Goal: Information Seeking & Learning: Learn about a topic

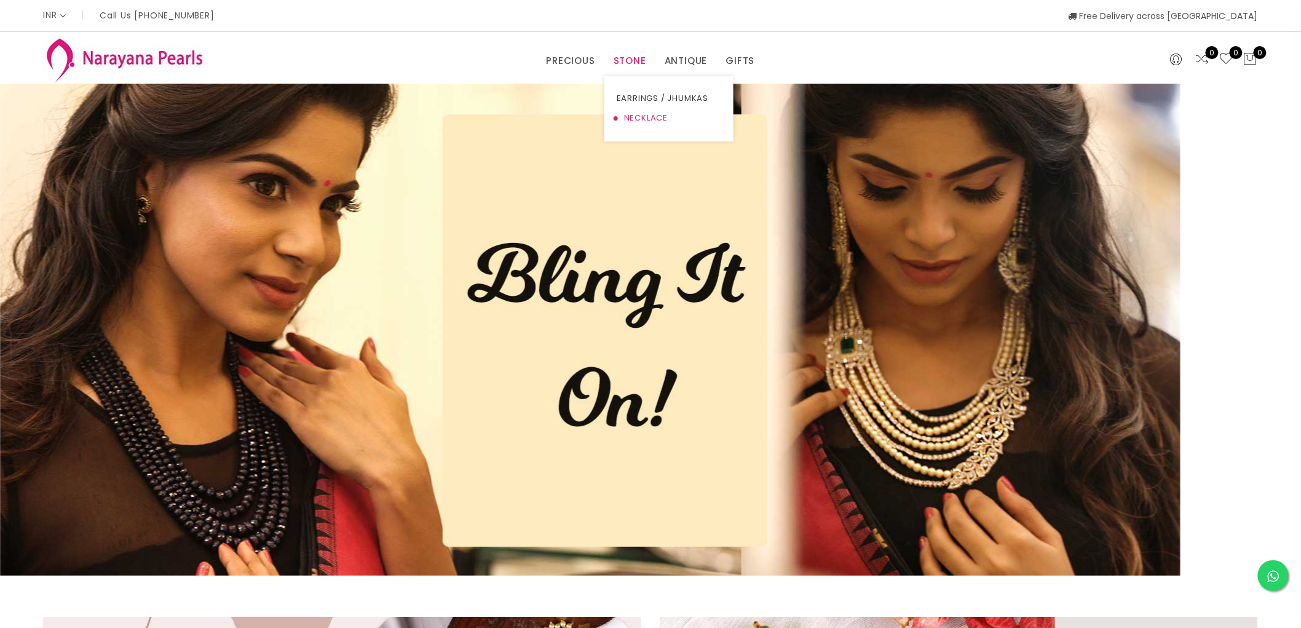
click at [650, 122] on link "NECKLACE" at bounding box center [669, 118] width 105 height 20
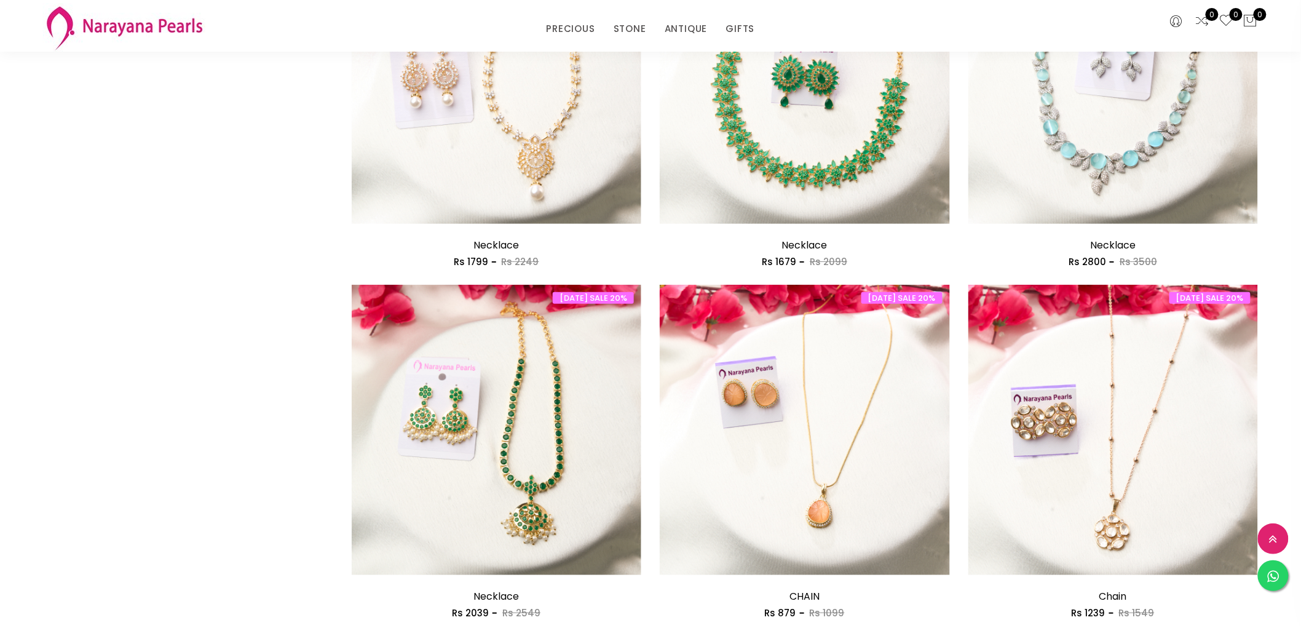
scroll to position [2231, 0]
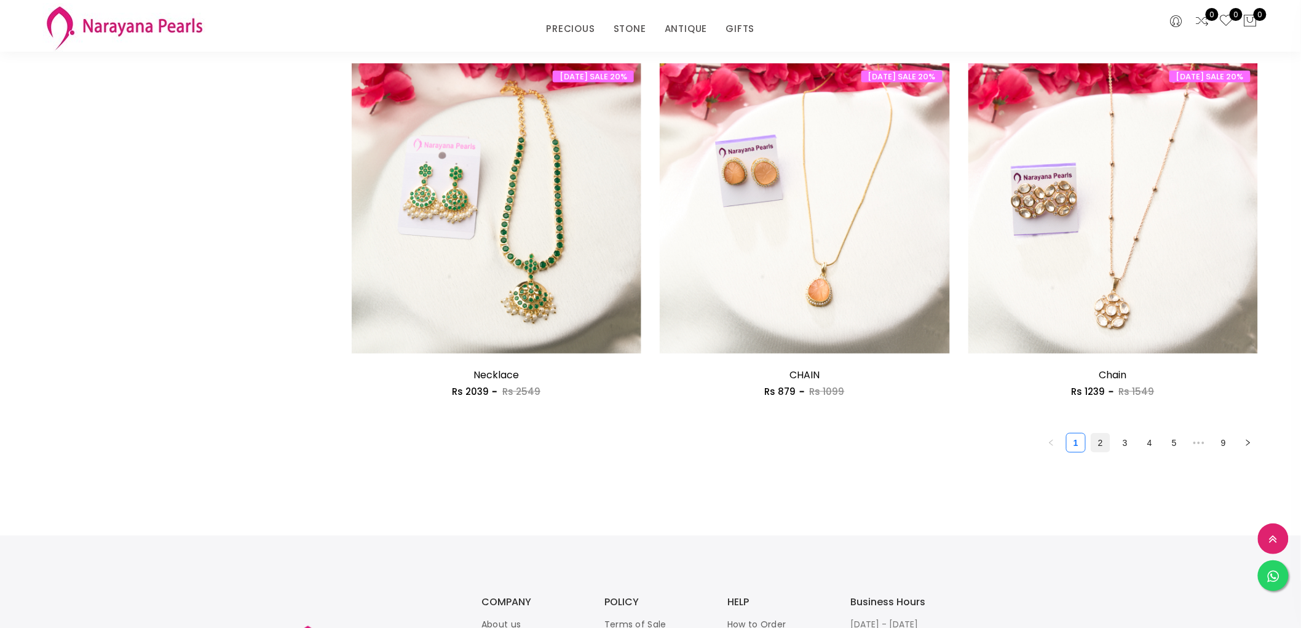
click at [1099, 439] on link "2" at bounding box center [1100, 442] width 18 height 18
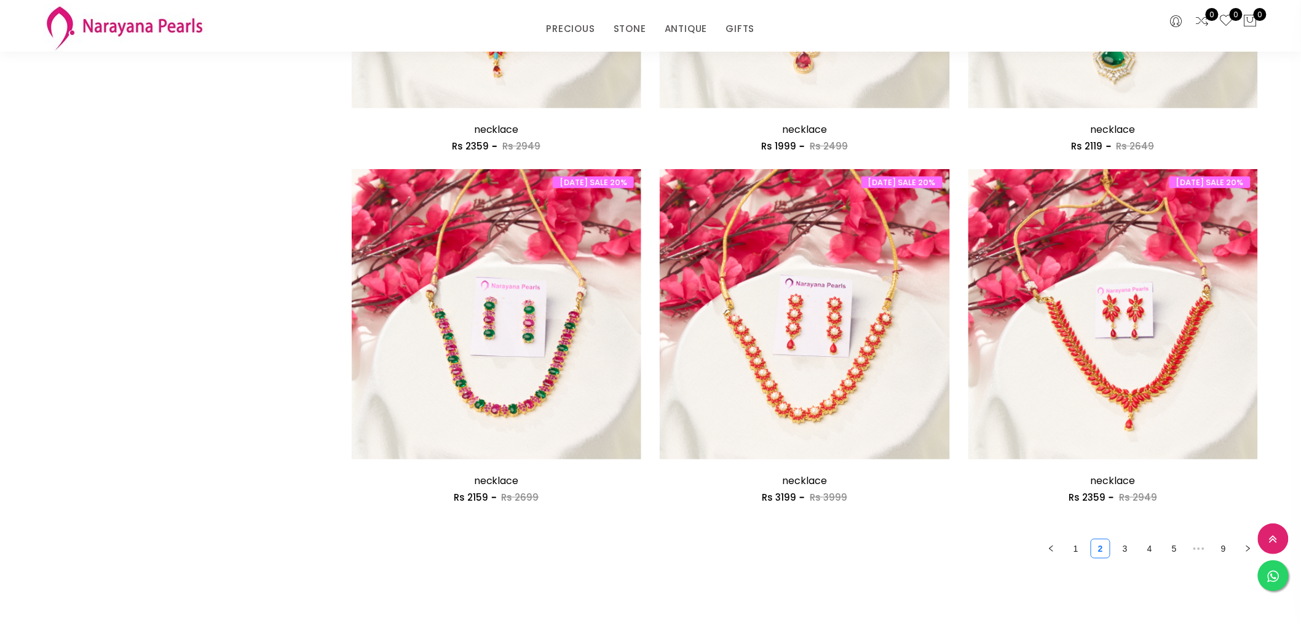
scroll to position [2390, 0]
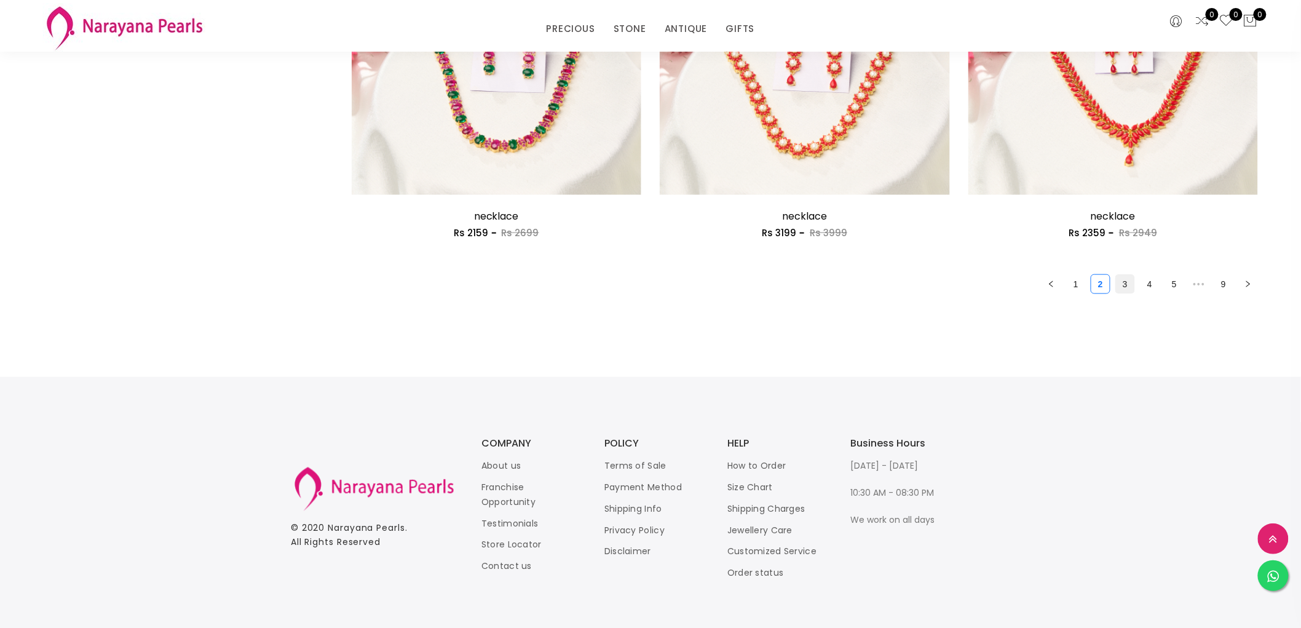
click at [1122, 281] on link "3" at bounding box center [1125, 284] width 18 height 18
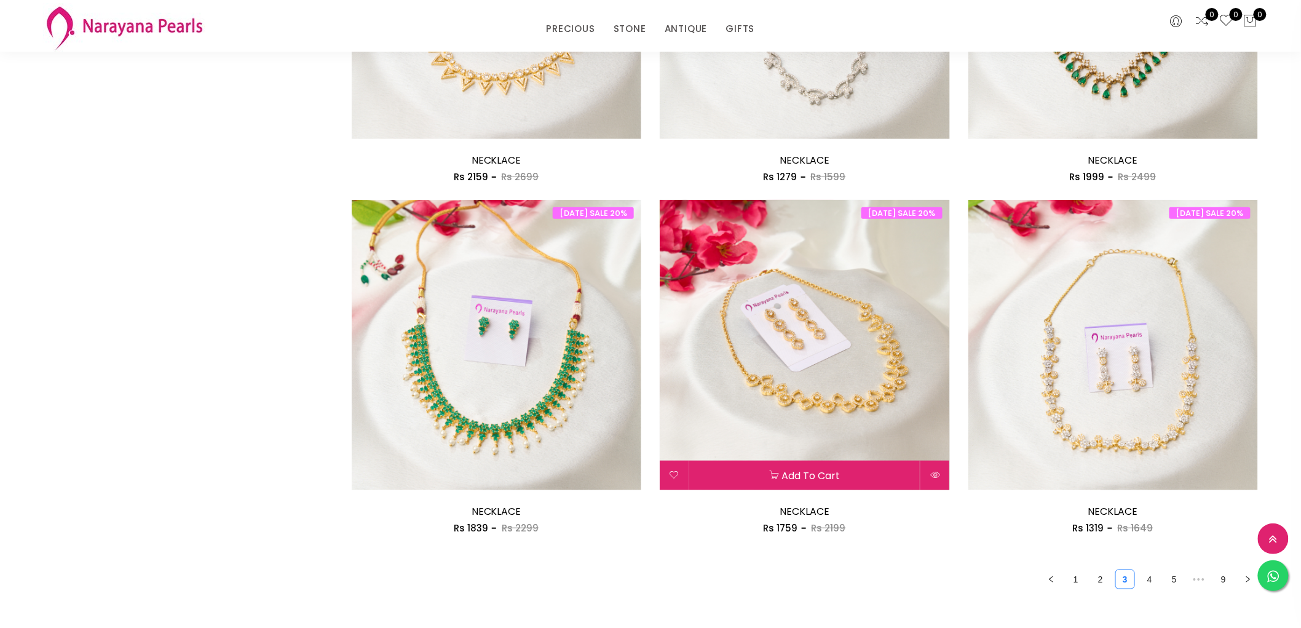
scroll to position [2231, 0]
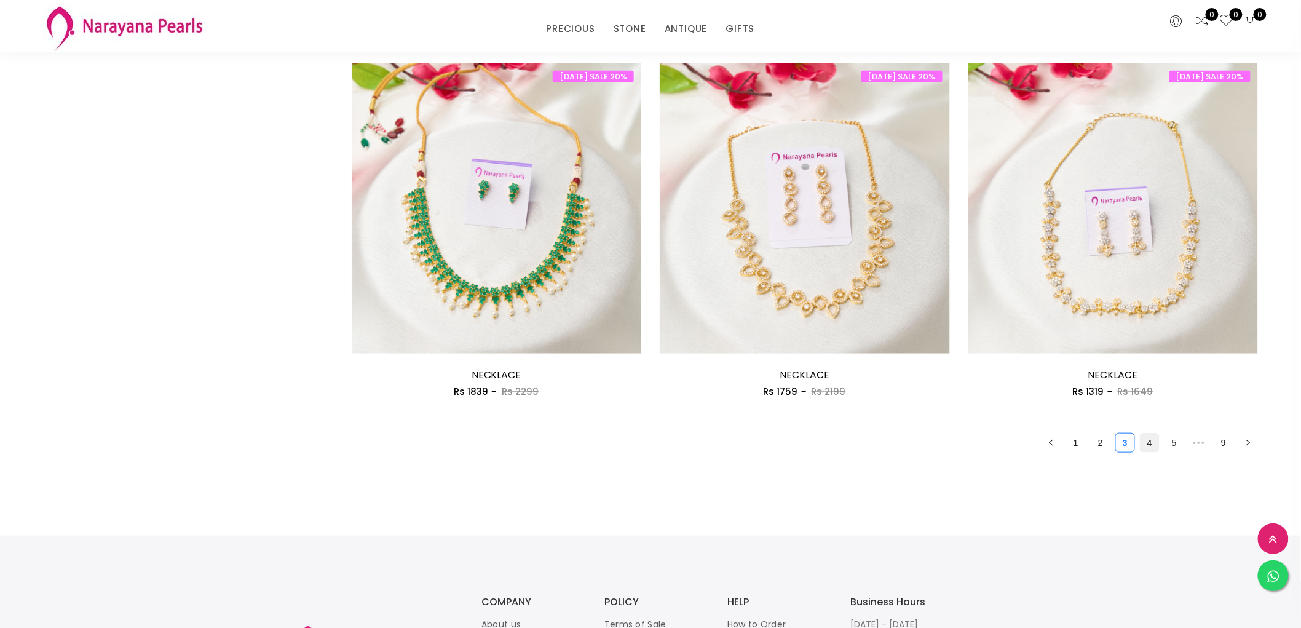
click at [1150, 443] on link "4" at bounding box center [1149, 442] width 18 height 18
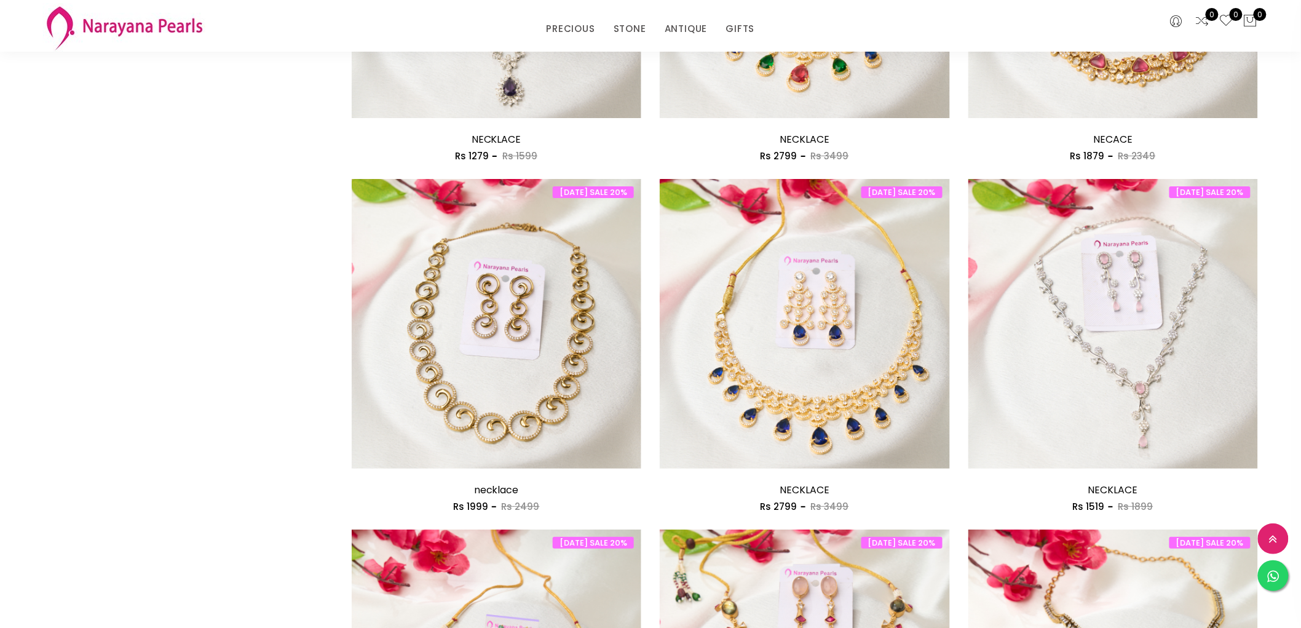
scroll to position [2128, 0]
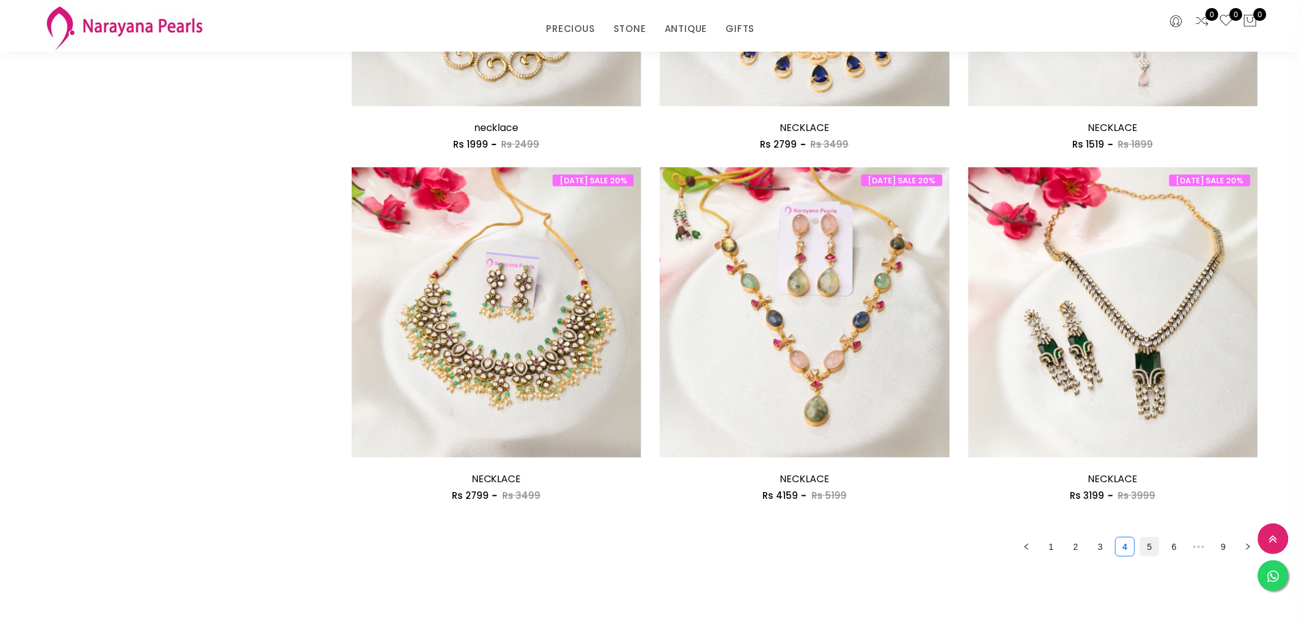
click at [1156, 537] on link "5" at bounding box center [1149, 546] width 18 height 18
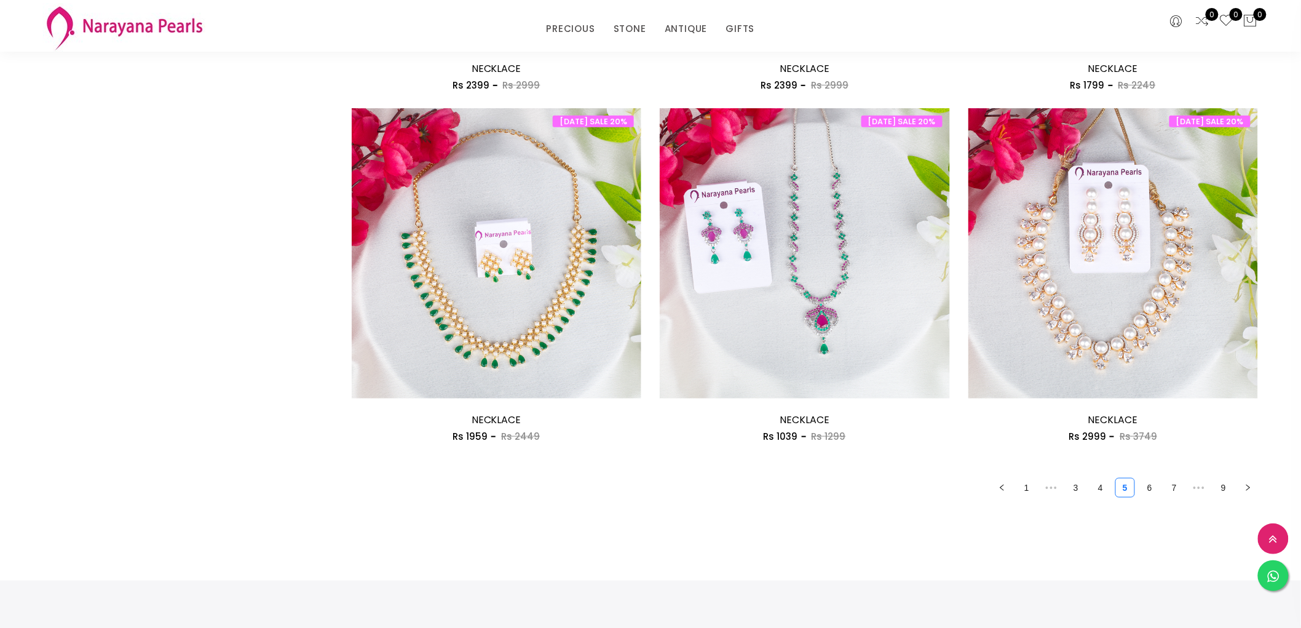
scroll to position [2231, 0]
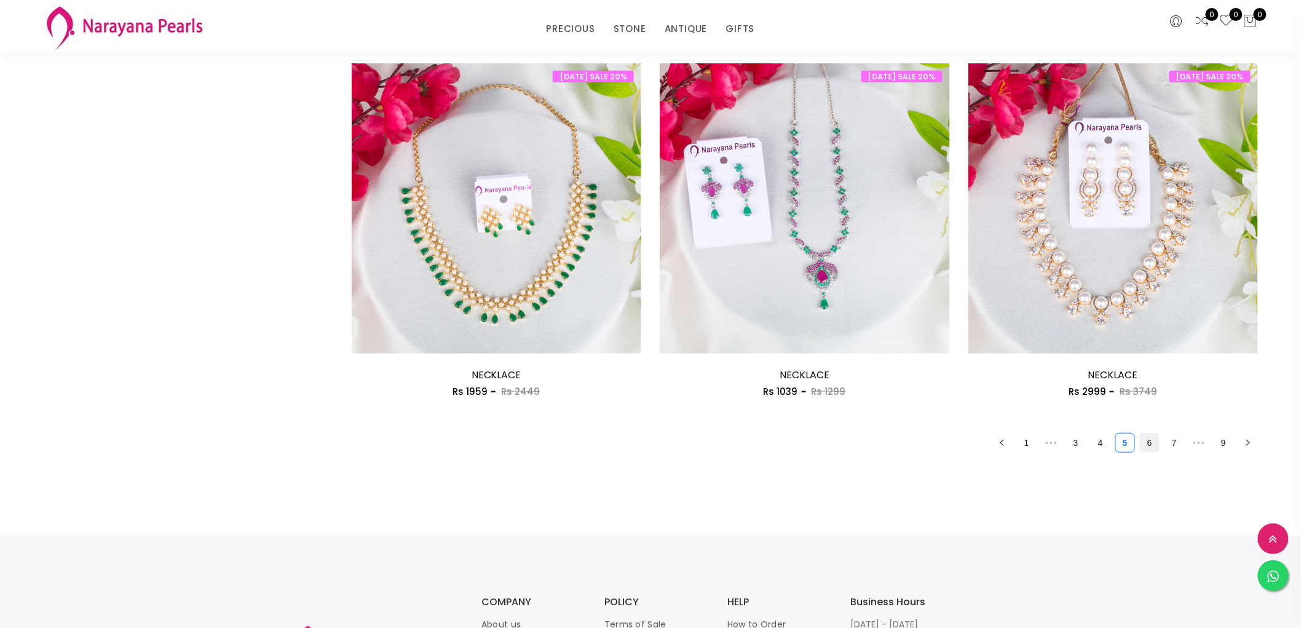
click at [1148, 440] on link "6" at bounding box center [1149, 442] width 18 height 18
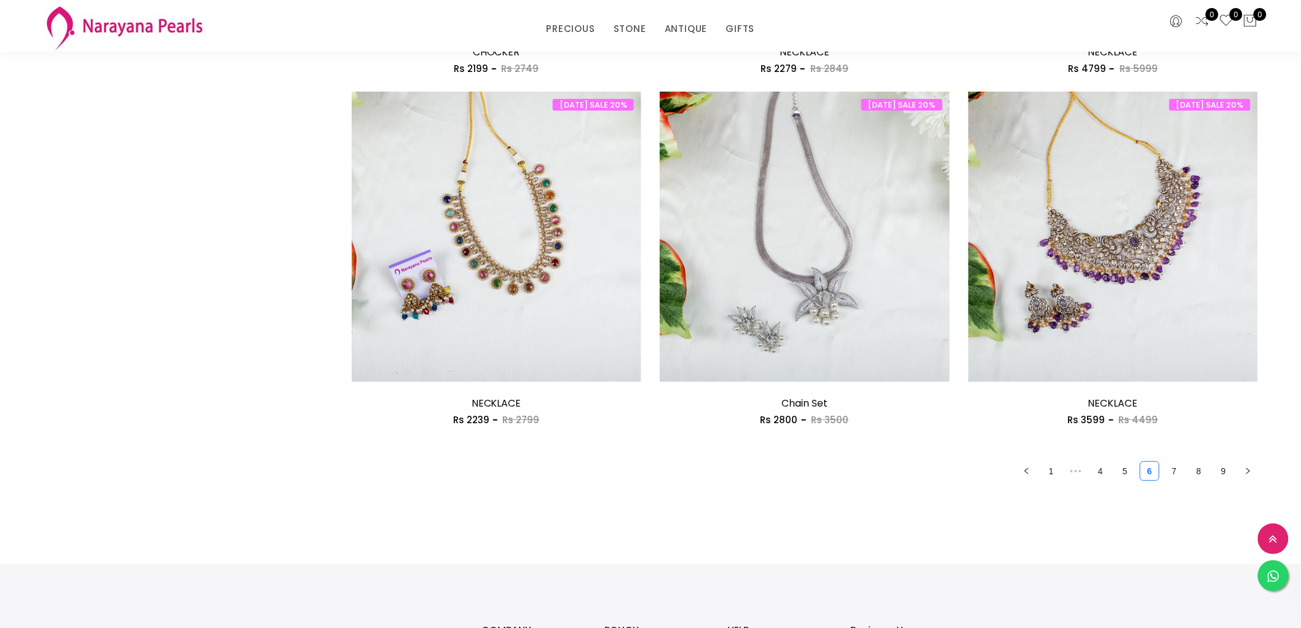
scroll to position [2231, 0]
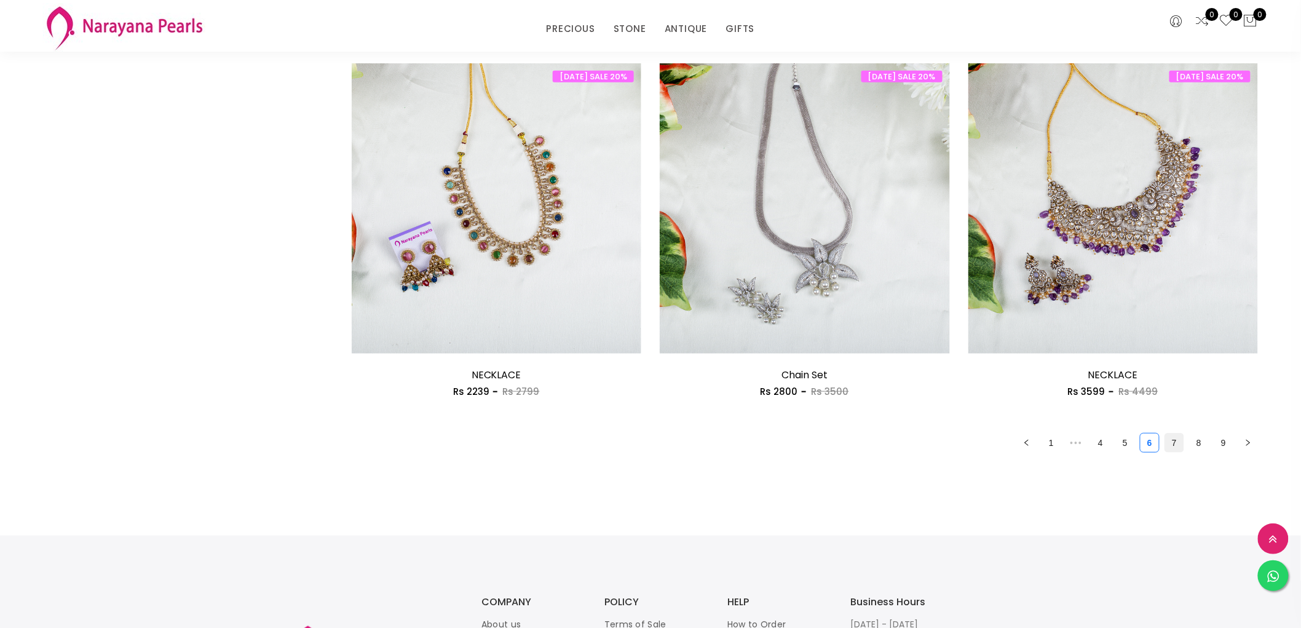
click at [1175, 440] on link "7" at bounding box center [1174, 442] width 18 height 18
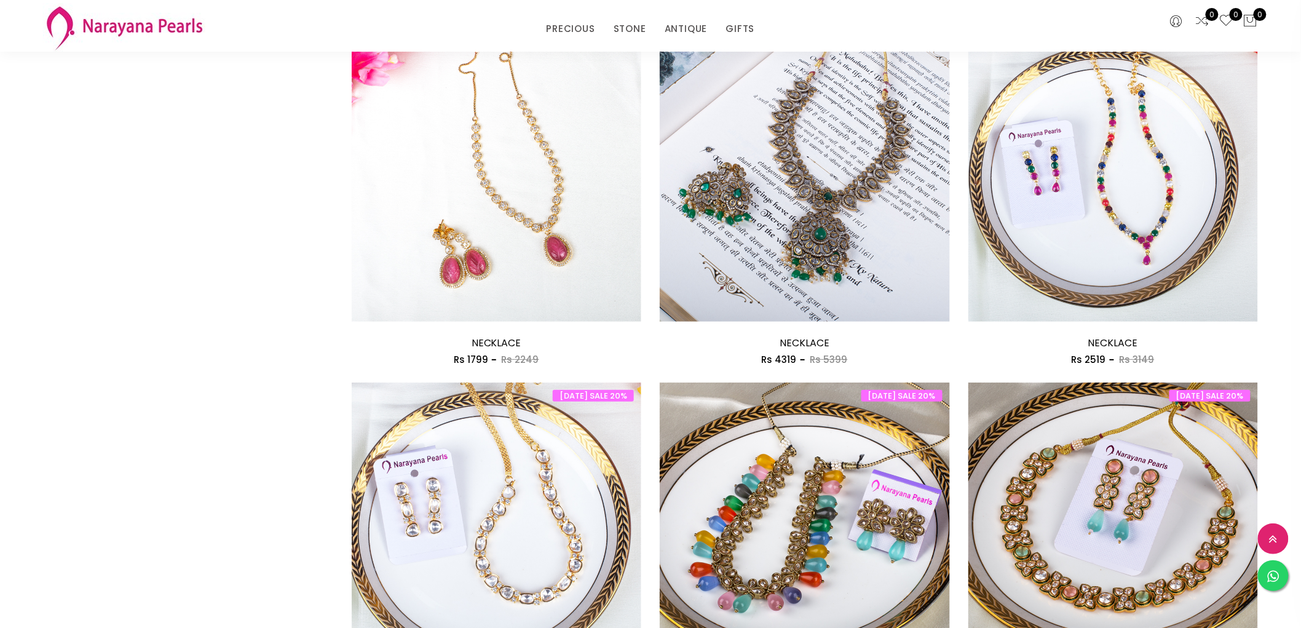
scroll to position [2231, 0]
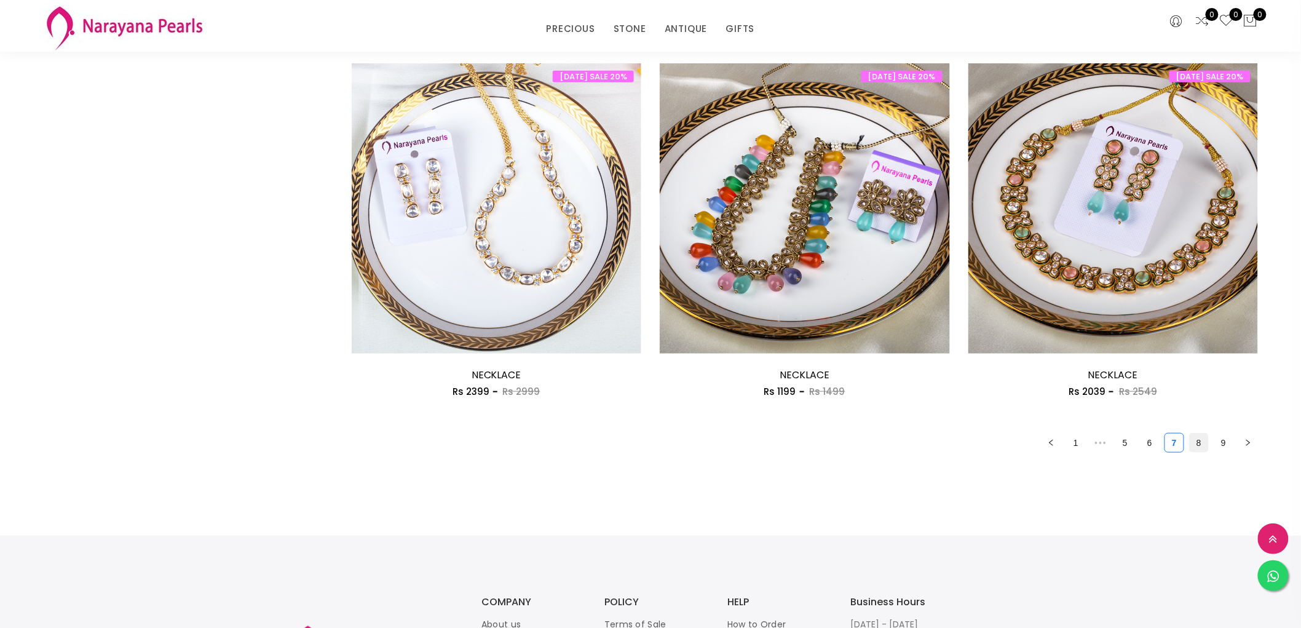
click at [1199, 433] on link "8" at bounding box center [1198, 442] width 18 height 18
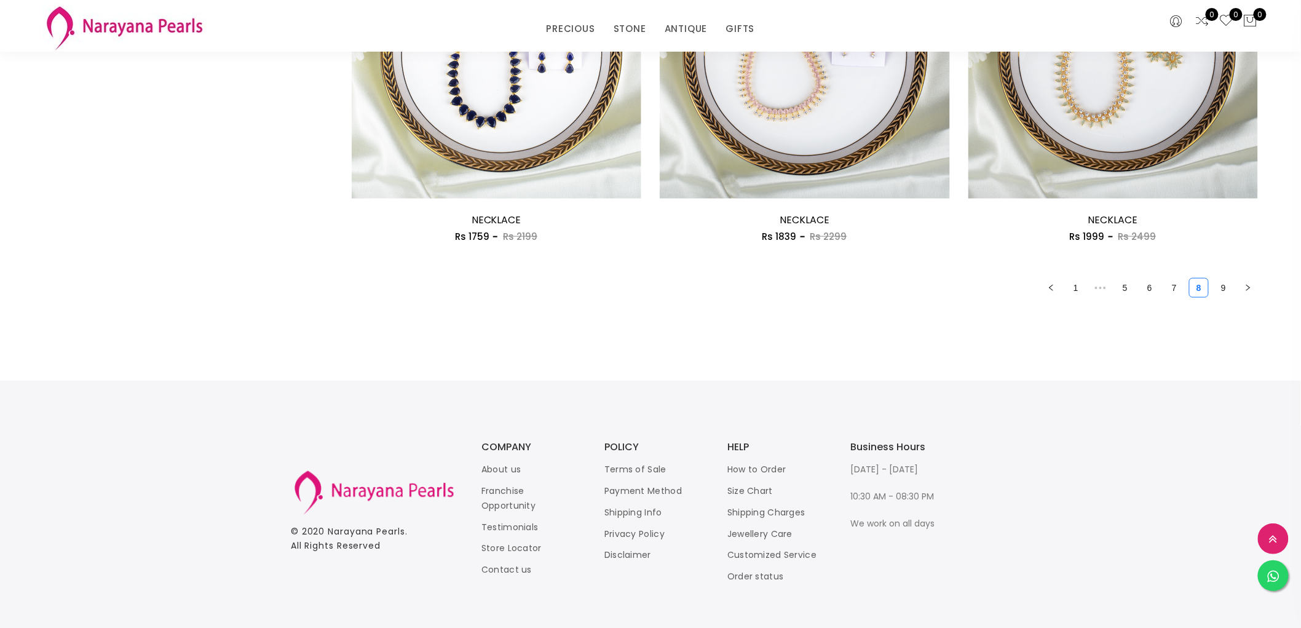
scroll to position [2390, 0]
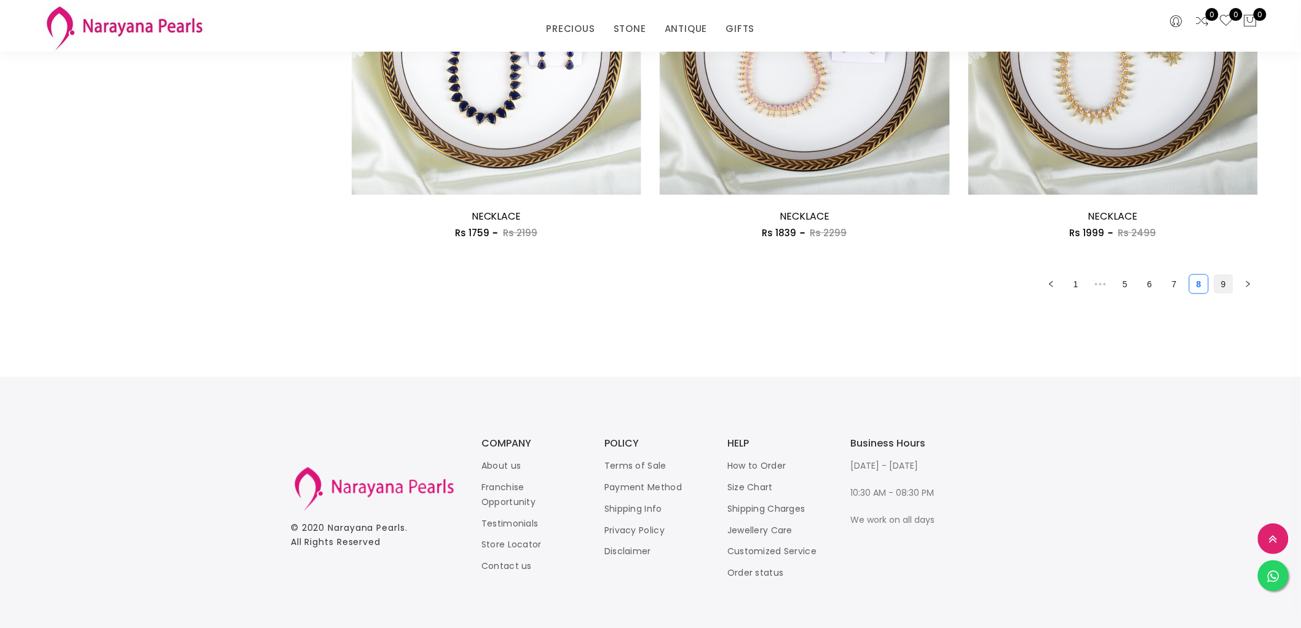
click at [1220, 277] on link "9" at bounding box center [1223, 284] width 18 height 18
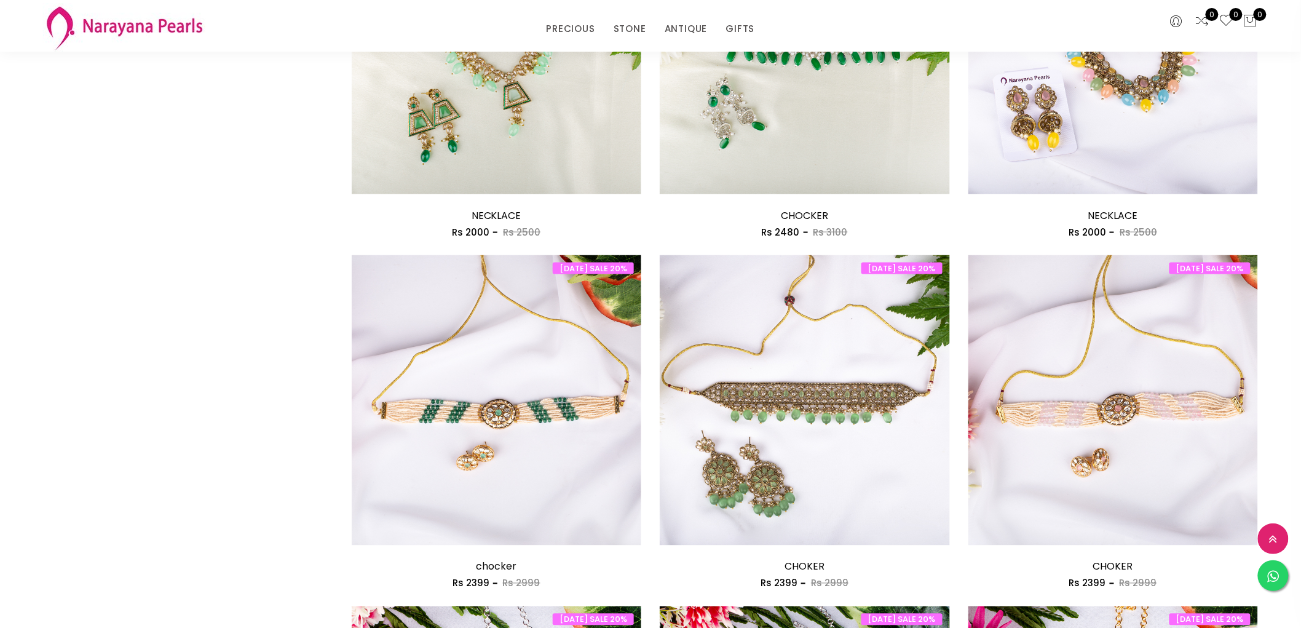
scroll to position [1115, 0]
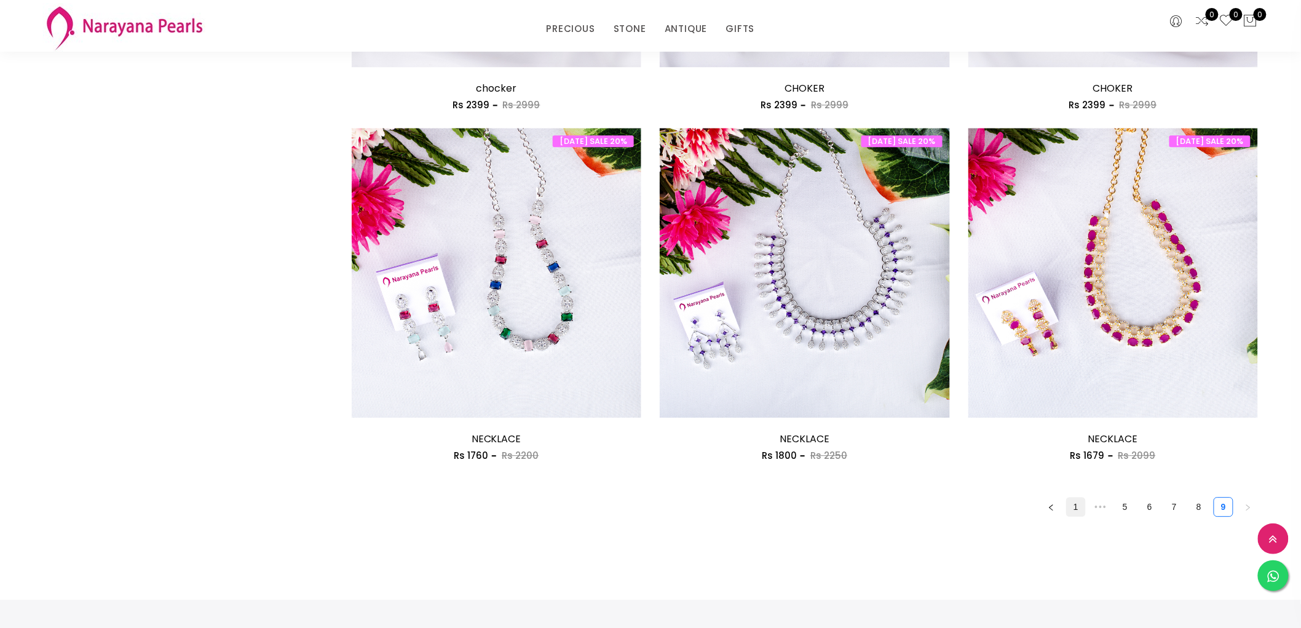
click at [1074, 508] on link "1" at bounding box center [1076, 506] width 18 height 18
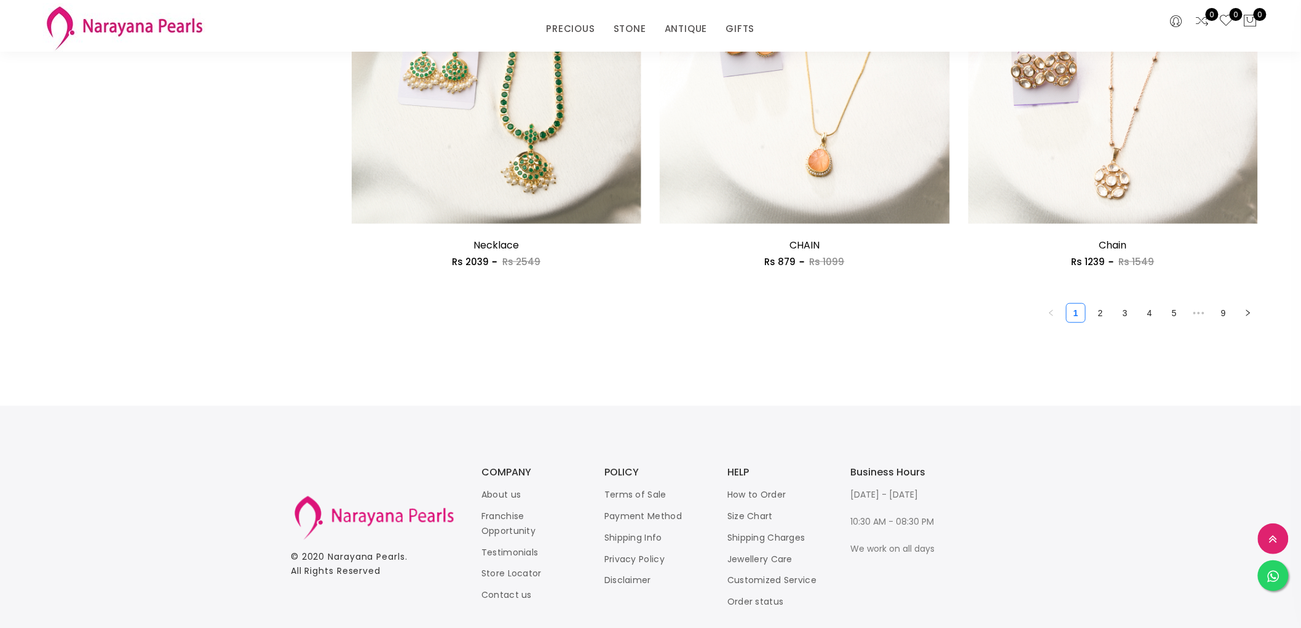
scroll to position [2390, 0]
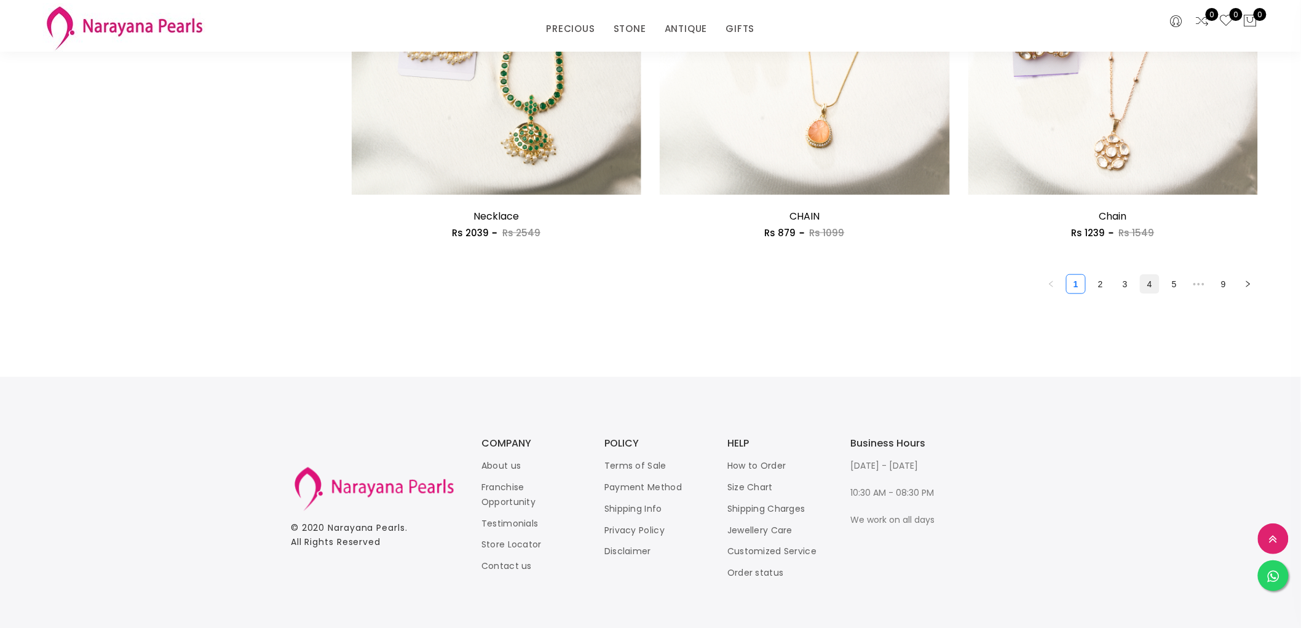
click at [1148, 281] on link "4" at bounding box center [1149, 284] width 18 height 18
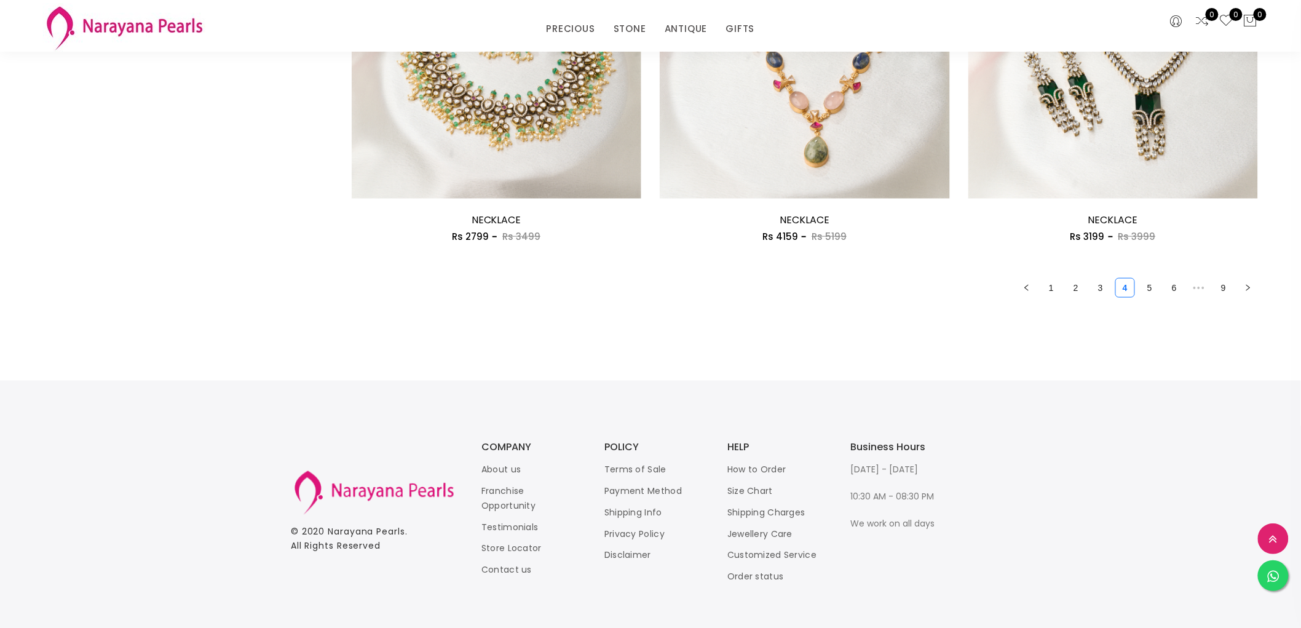
scroll to position [2390, 0]
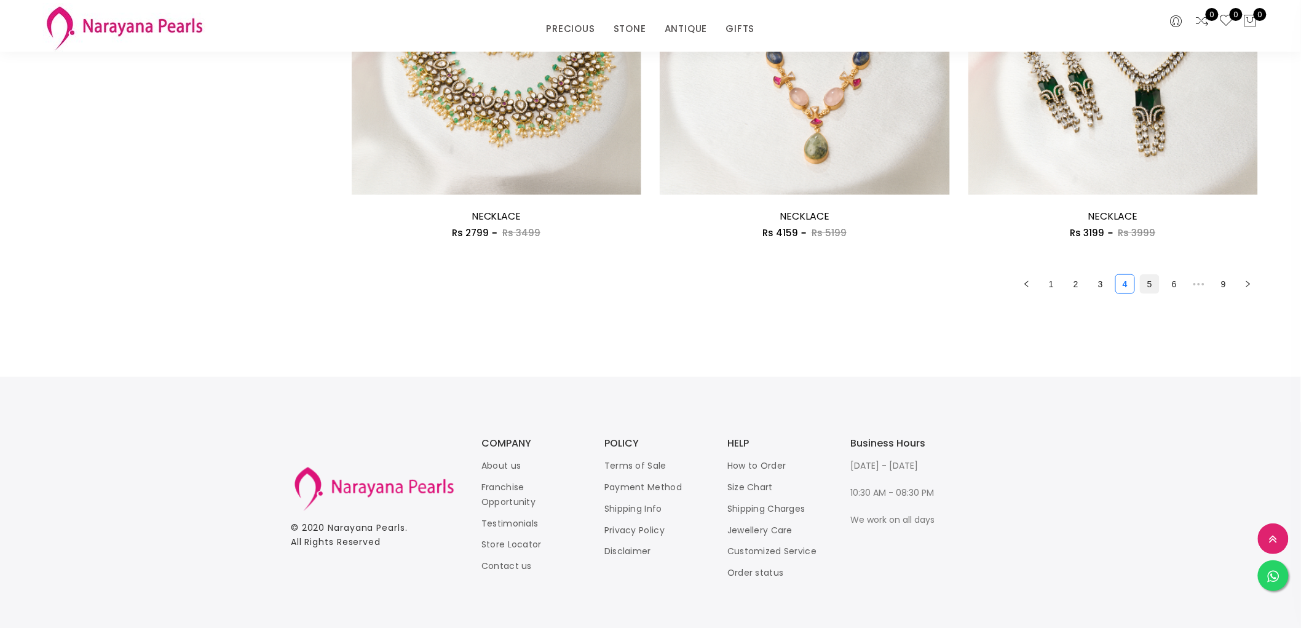
click at [1147, 275] on link "5" at bounding box center [1149, 284] width 18 height 18
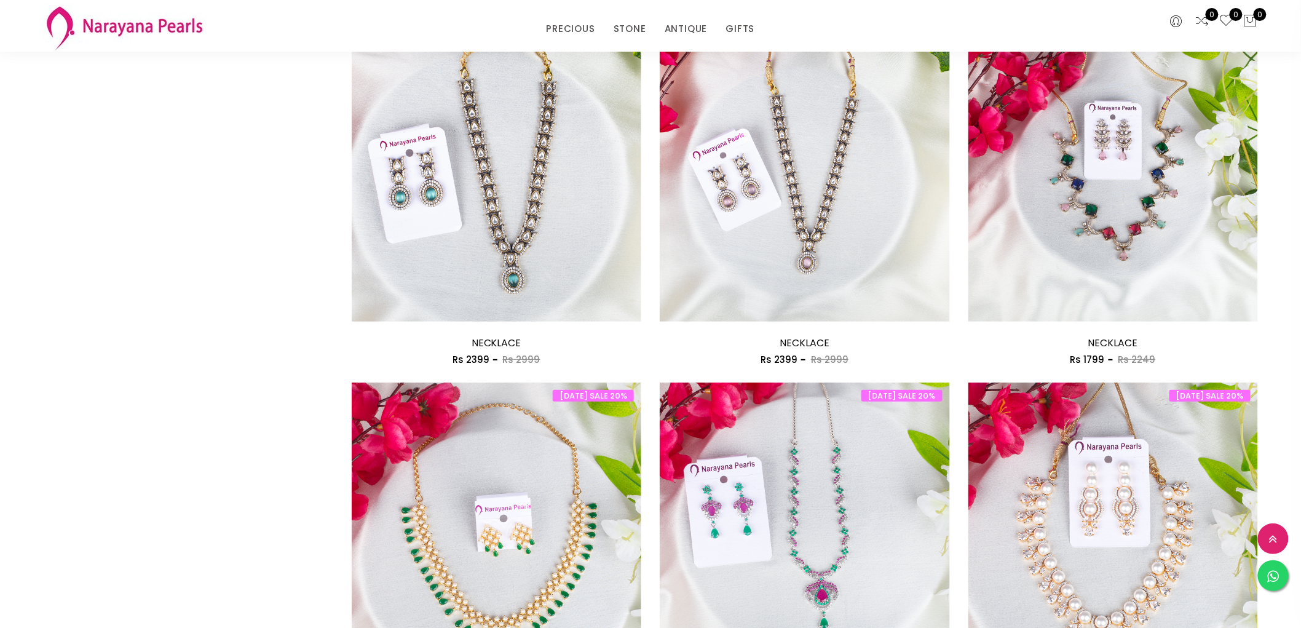
scroll to position [2231, 0]
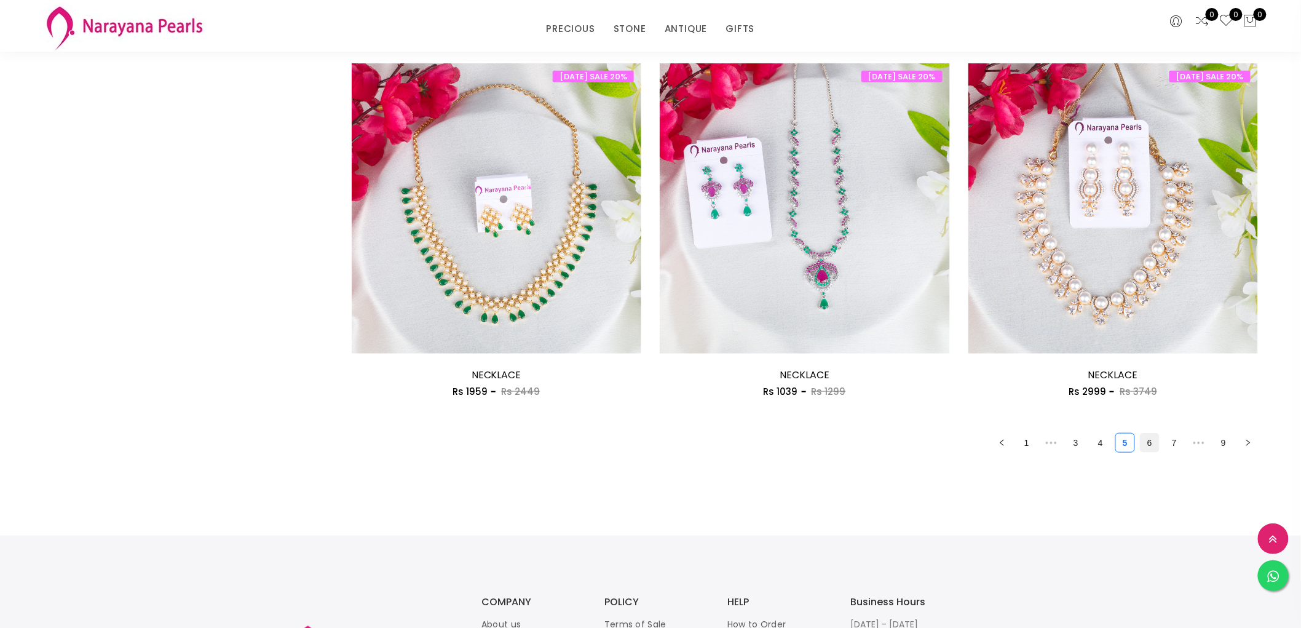
click at [1153, 444] on link "6" at bounding box center [1149, 442] width 18 height 18
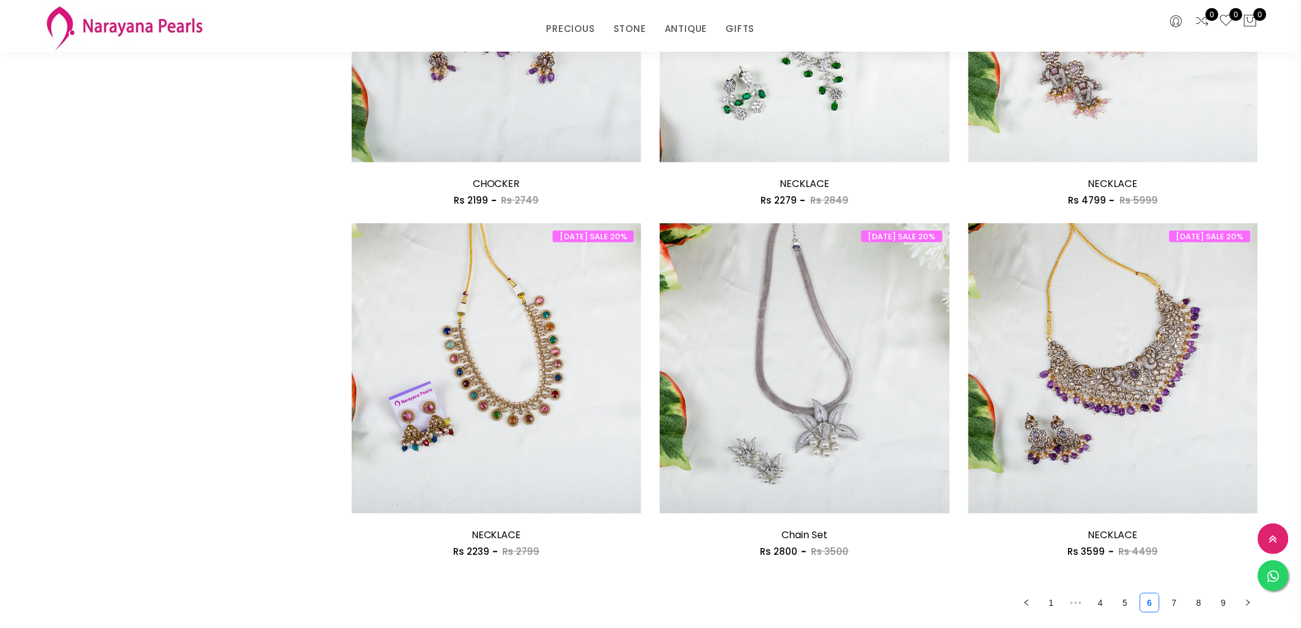
scroll to position [2390, 0]
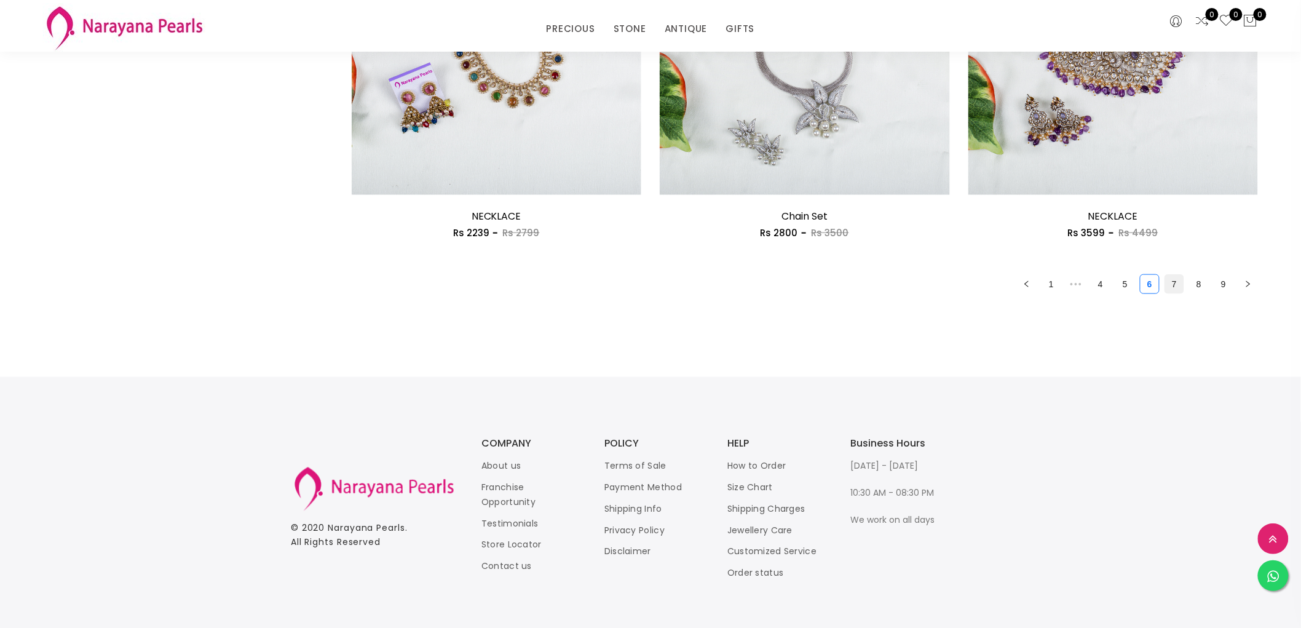
click at [1175, 277] on link "7" at bounding box center [1174, 284] width 18 height 18
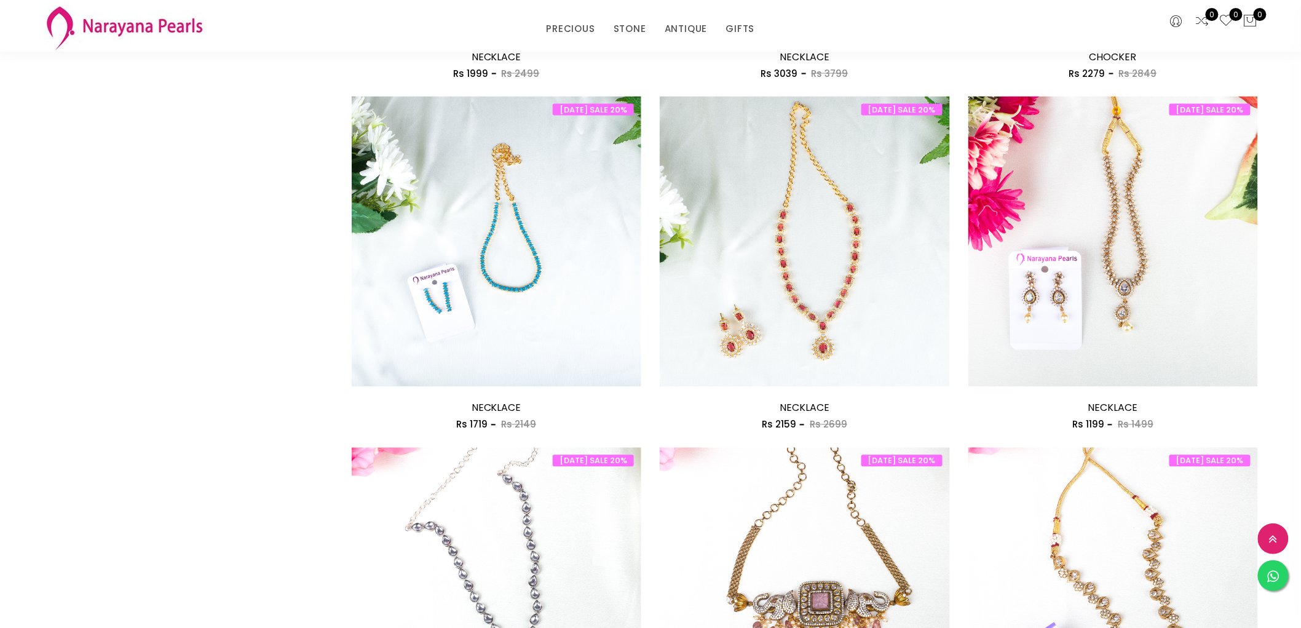
scroll to position [956, 0]
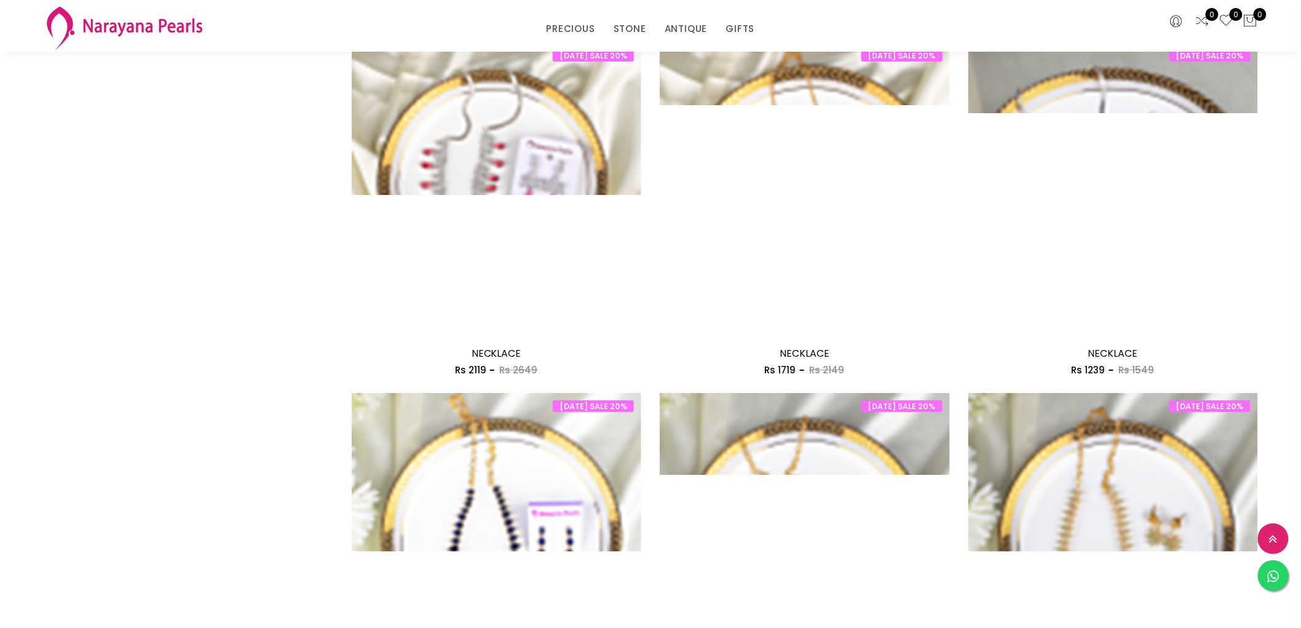
scroll to position [2072, 0]
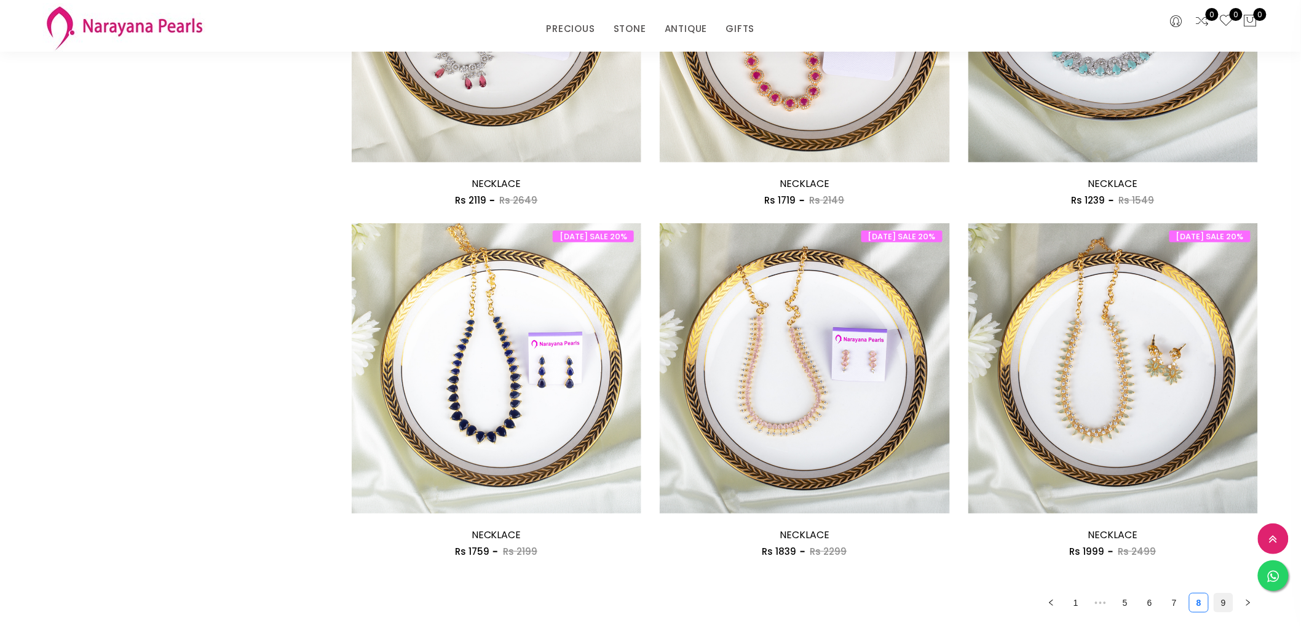
click at [1224, 598] on link "9" at bounding box center [1223, 602] width 18 height 18
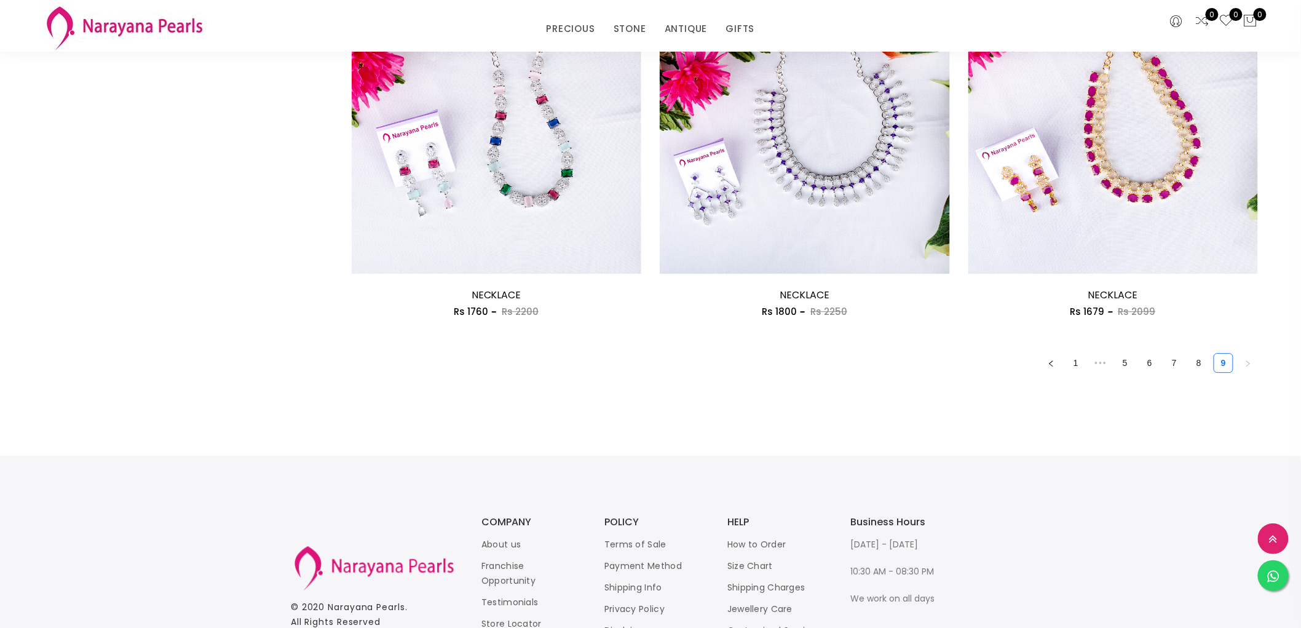
scroll to position [1275, 0]
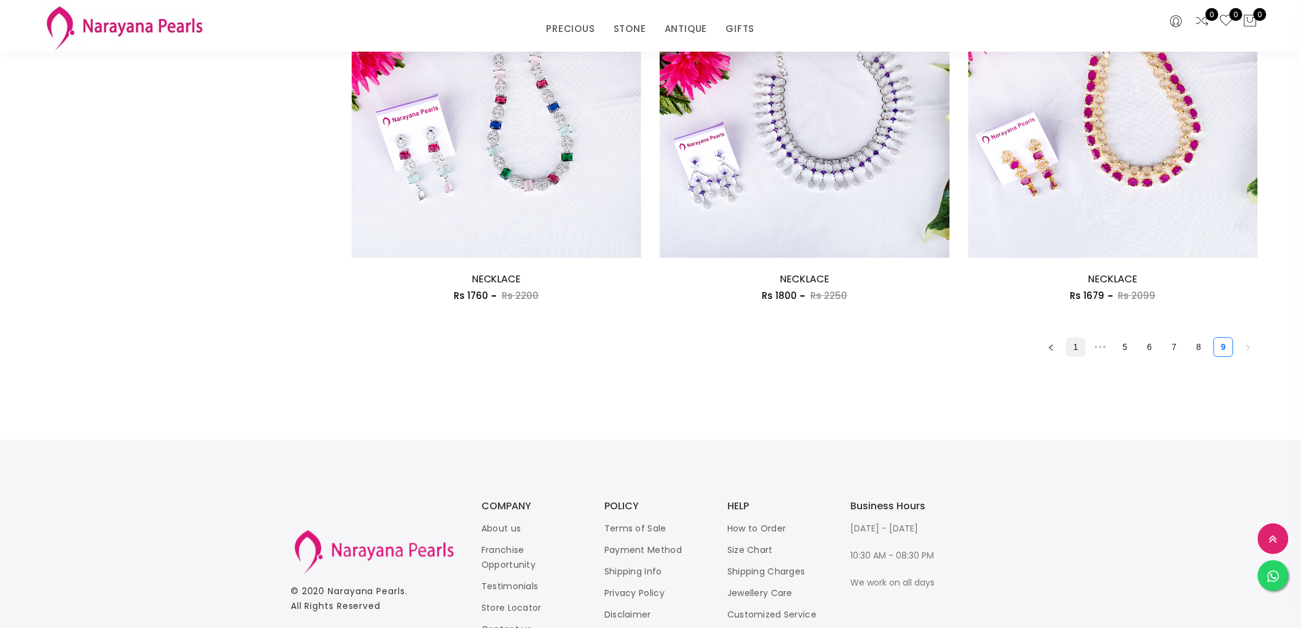
click at [1071, 342] on link "1" at bounding box center [1076, 346] width 18 height 18
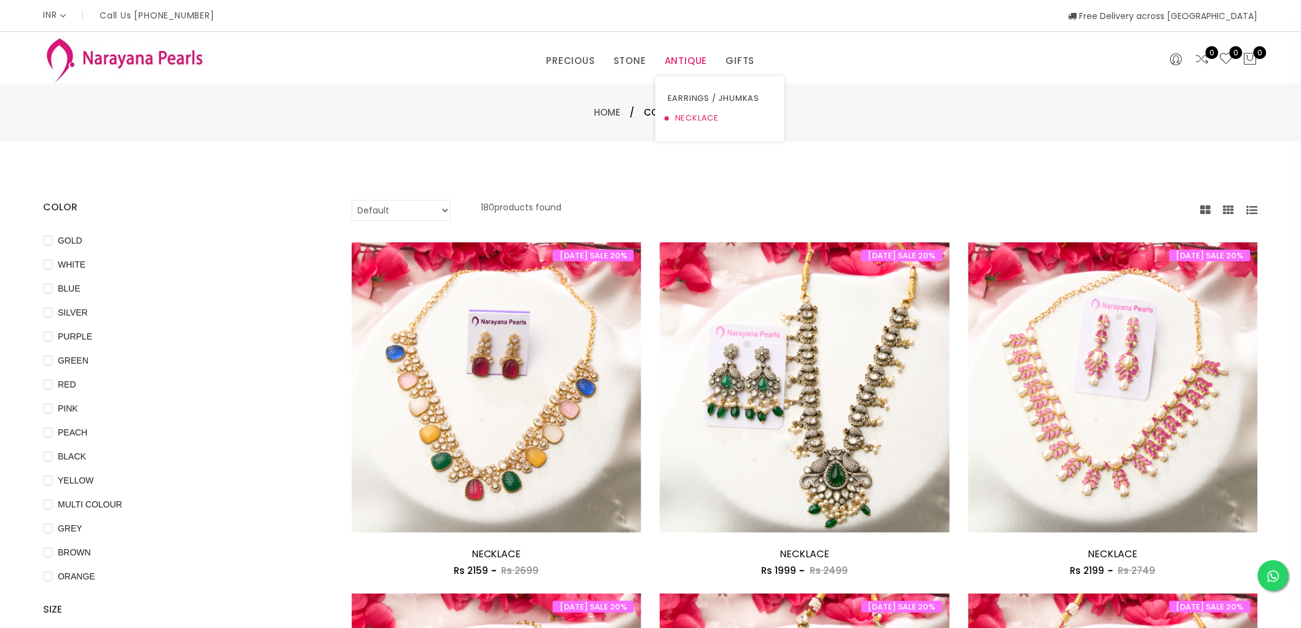
click at [699, 114] on link "NECKLACE" at bounding box center [720, 118] width 105 height 20
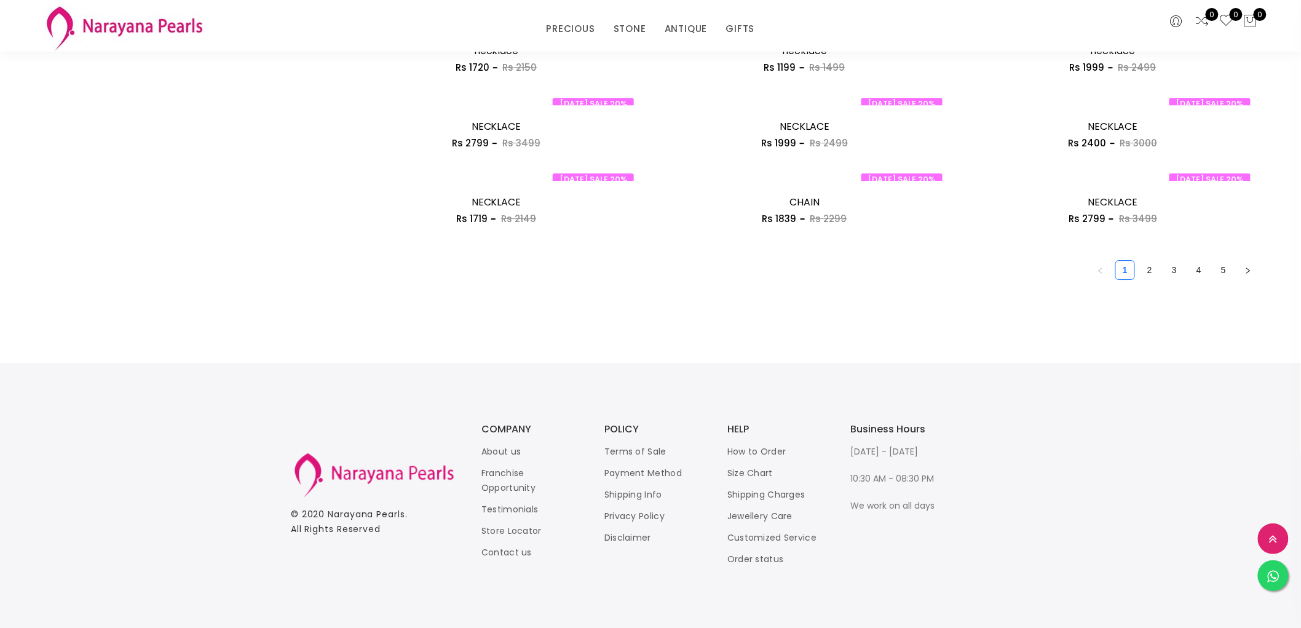
scroll to position [1275, 0]
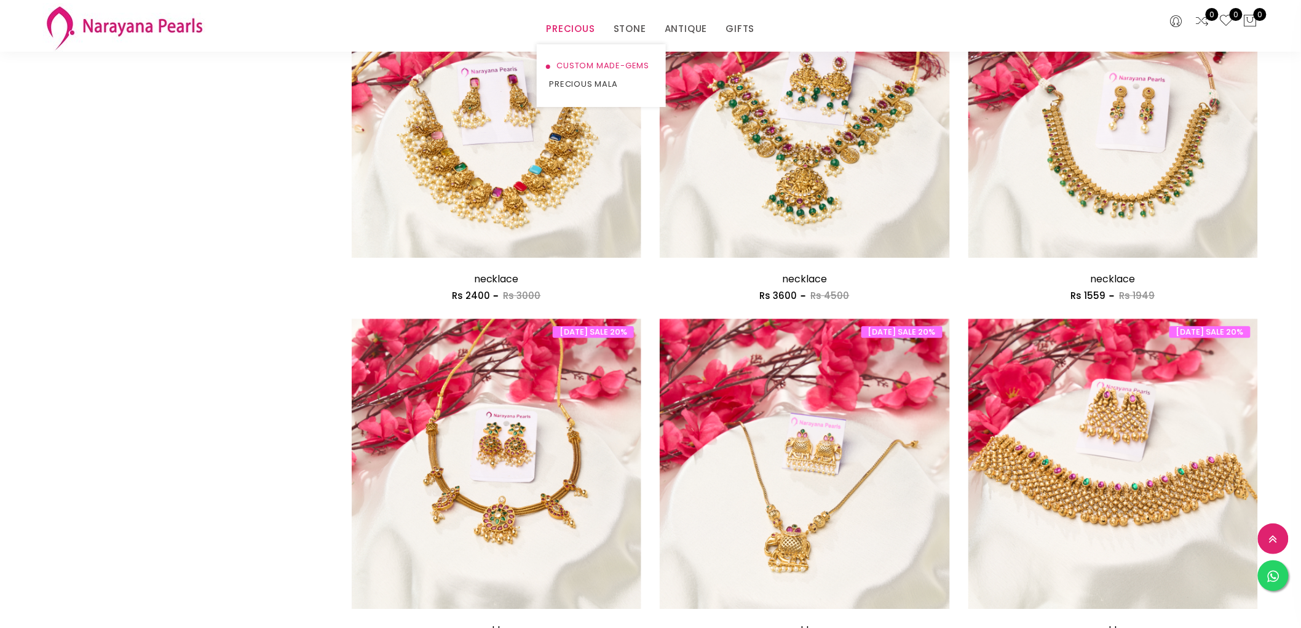
click at [605, 64] on link "CUSTOM MADE-GEMS" at bounding box center [601, 66] width 105 height 18
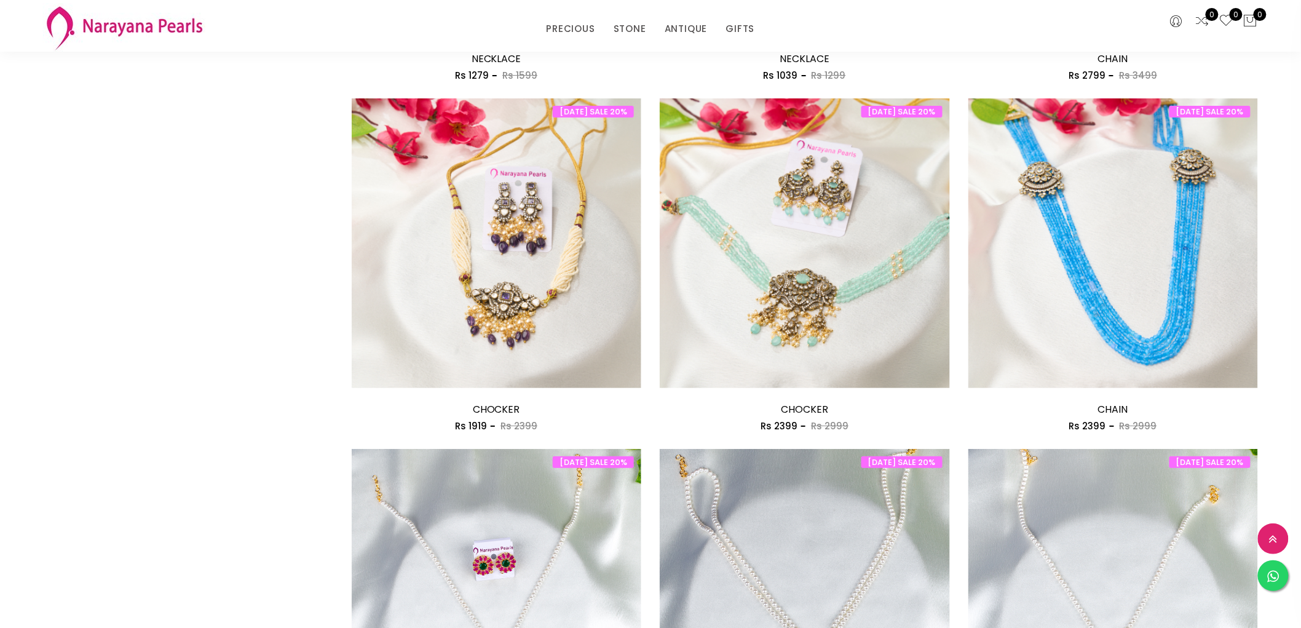
scroll to position [1765, 0]
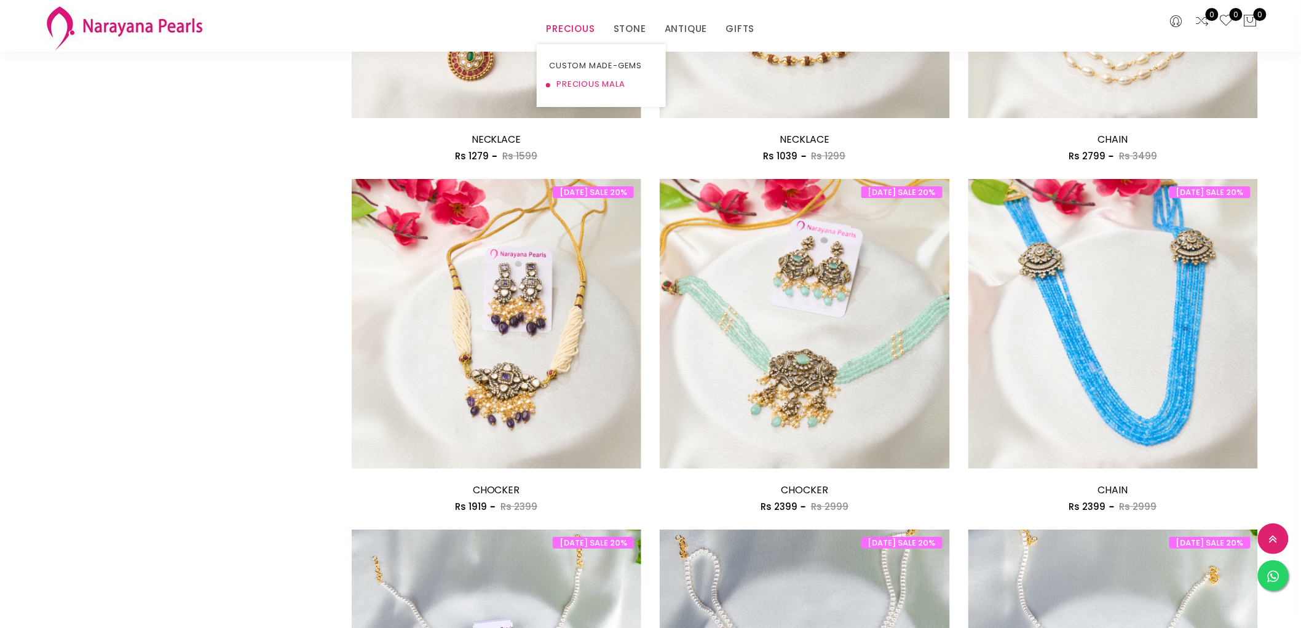
click at [579, 89] on link "PRECIOUS MALA" at bounding box center [601, 84] width 105 height 18
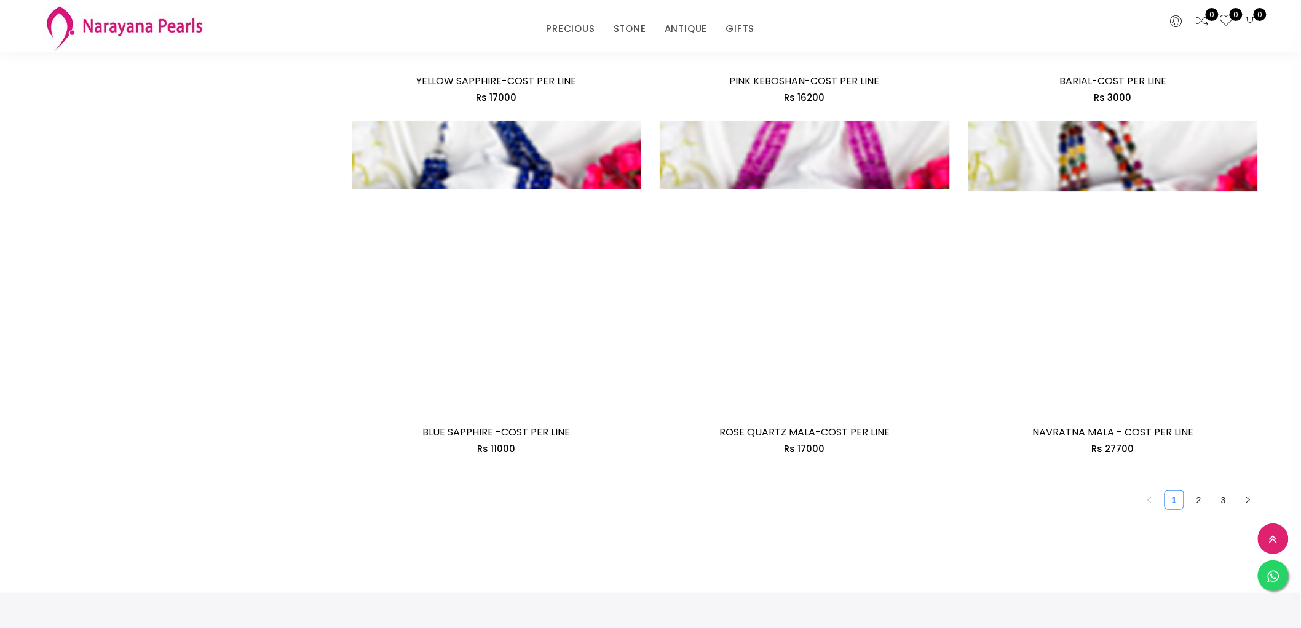
scroll to position [2231, 0]
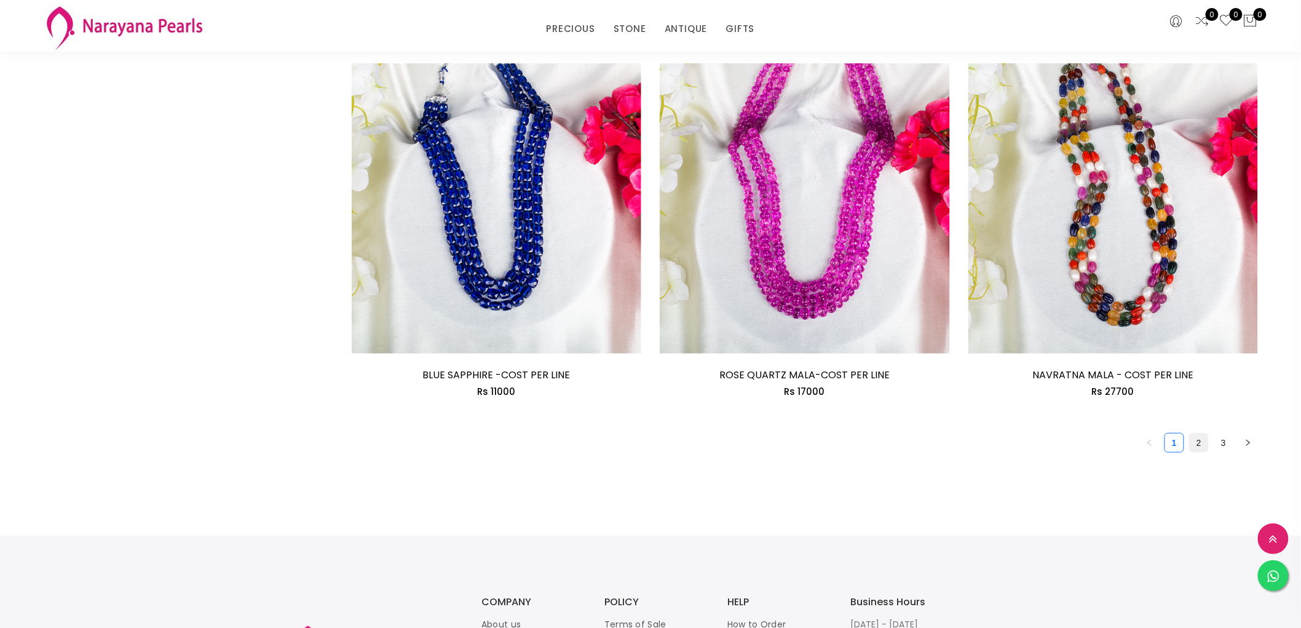
click at [1195, 437] on link "2" at bounding box center [1198, 442] width 18 height 18
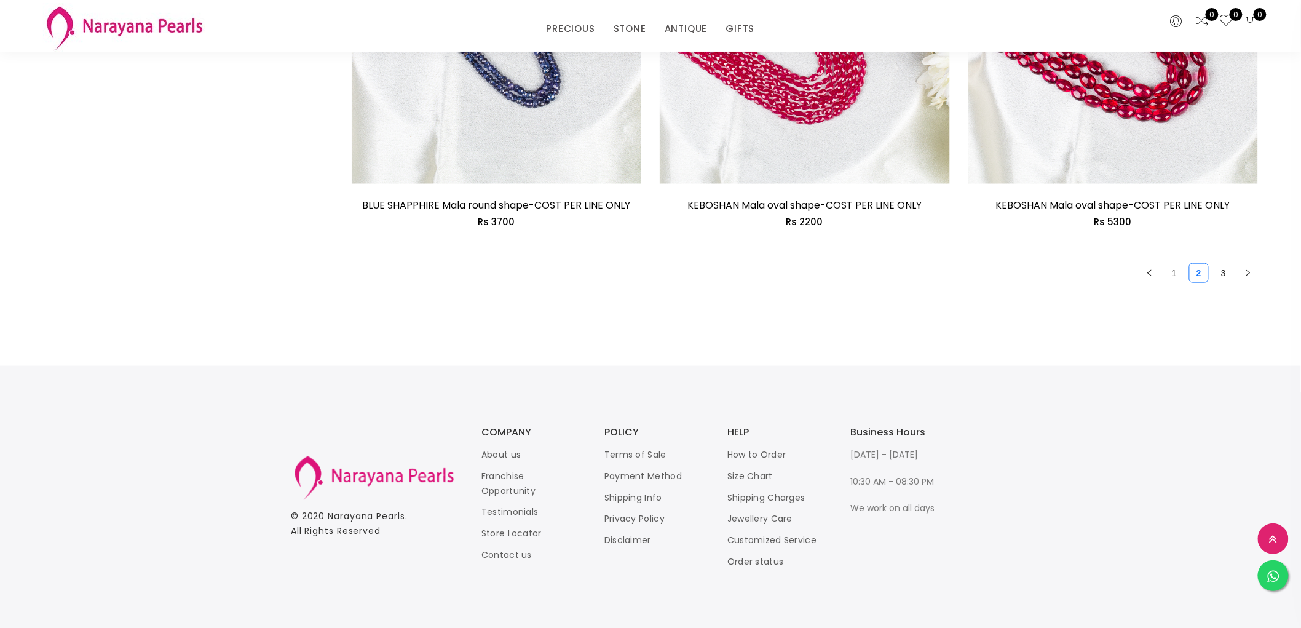
scroll to position [2421, 0]
click at [1228, 267] on link "3" at bounding box center [1223, 271] width 18 height 18
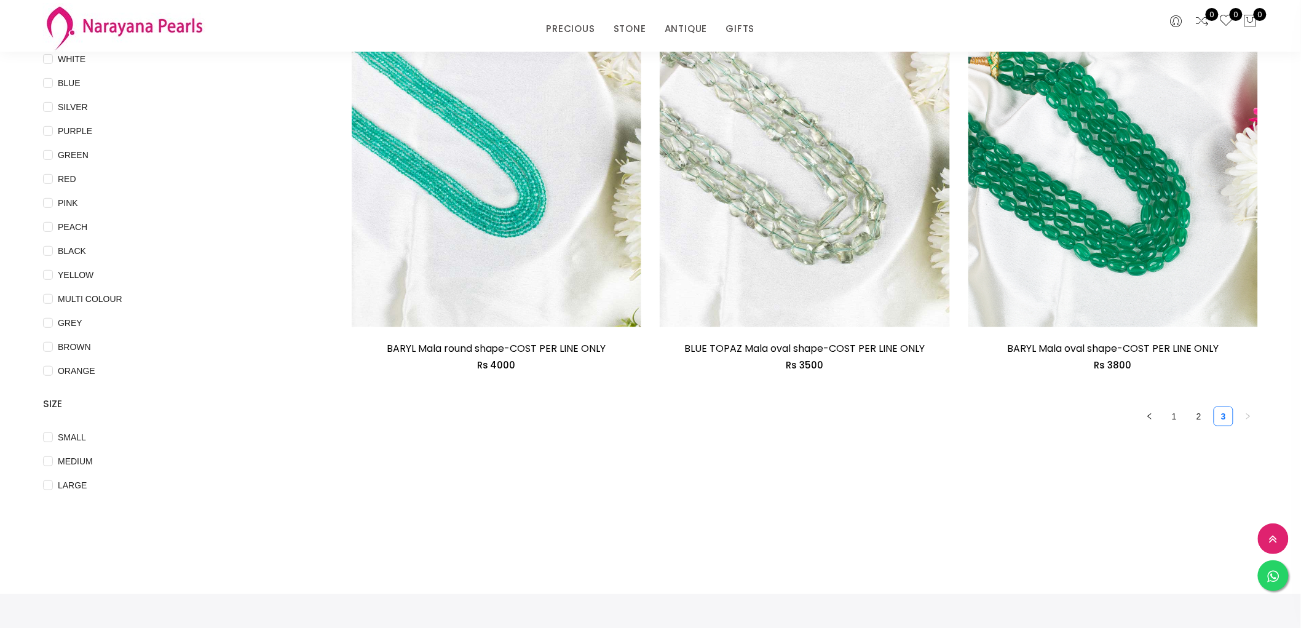
scroll to position [159, 0]
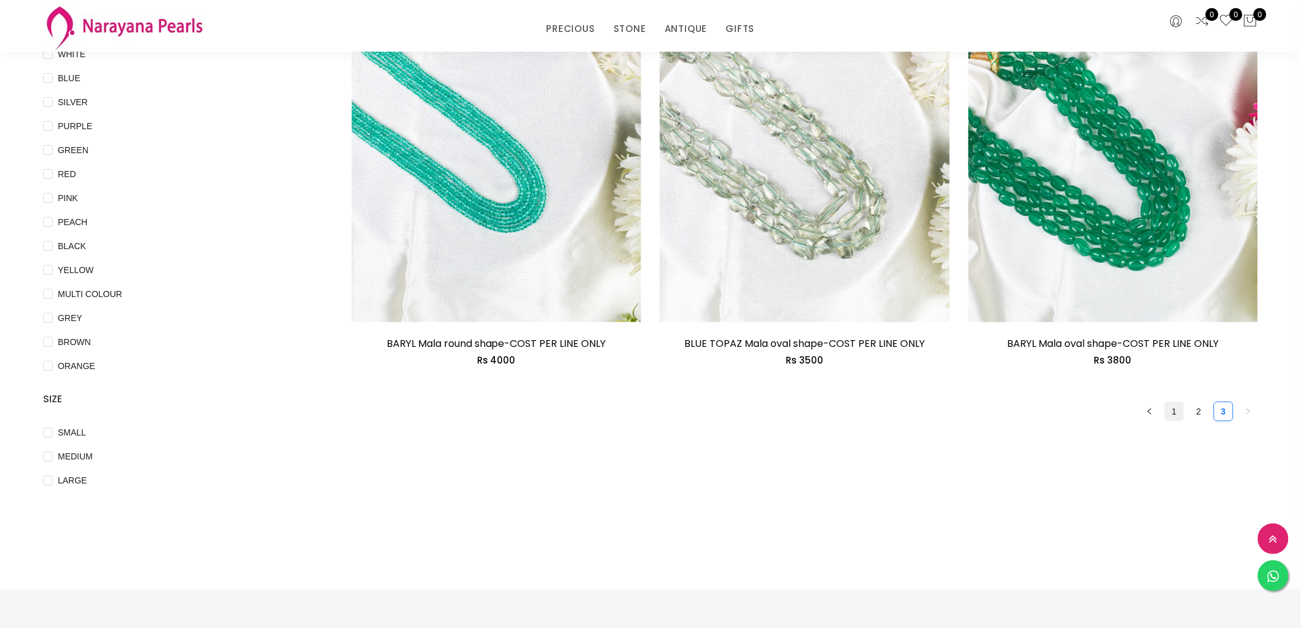
click at [1177, 403] on link "1" at bounding box center [1174, 411] width 18 height 18
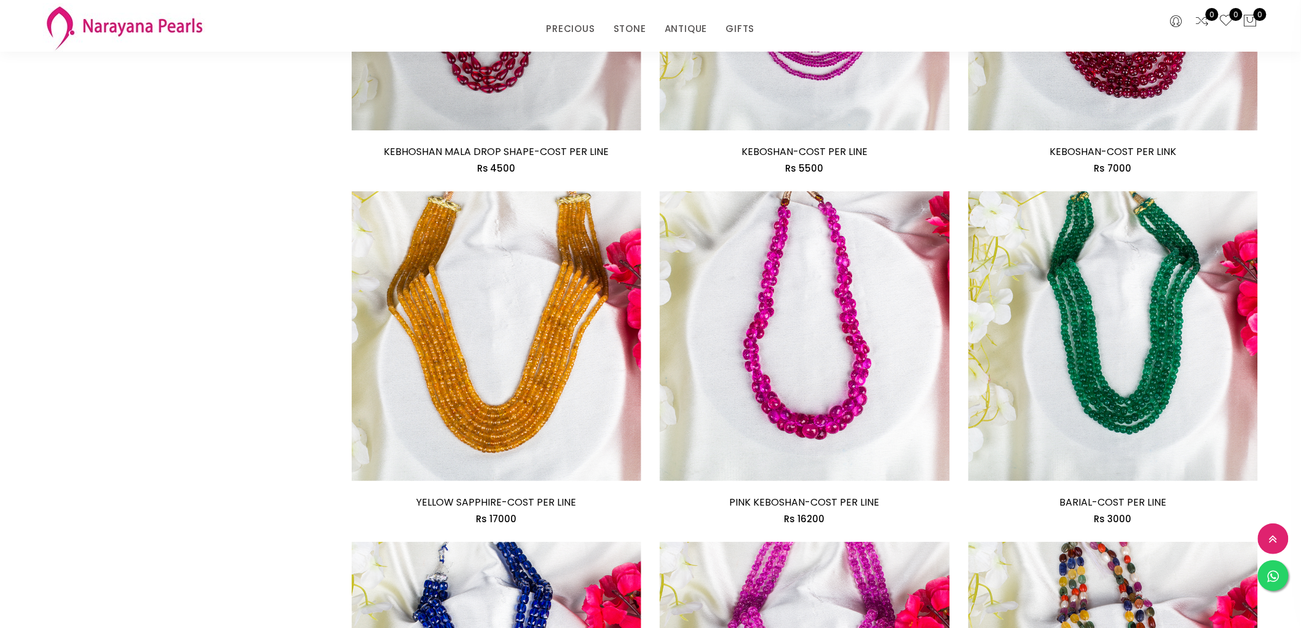
scroll to position [2390, 0]
